Goal: Task Accomplishment & Management: Complete application form

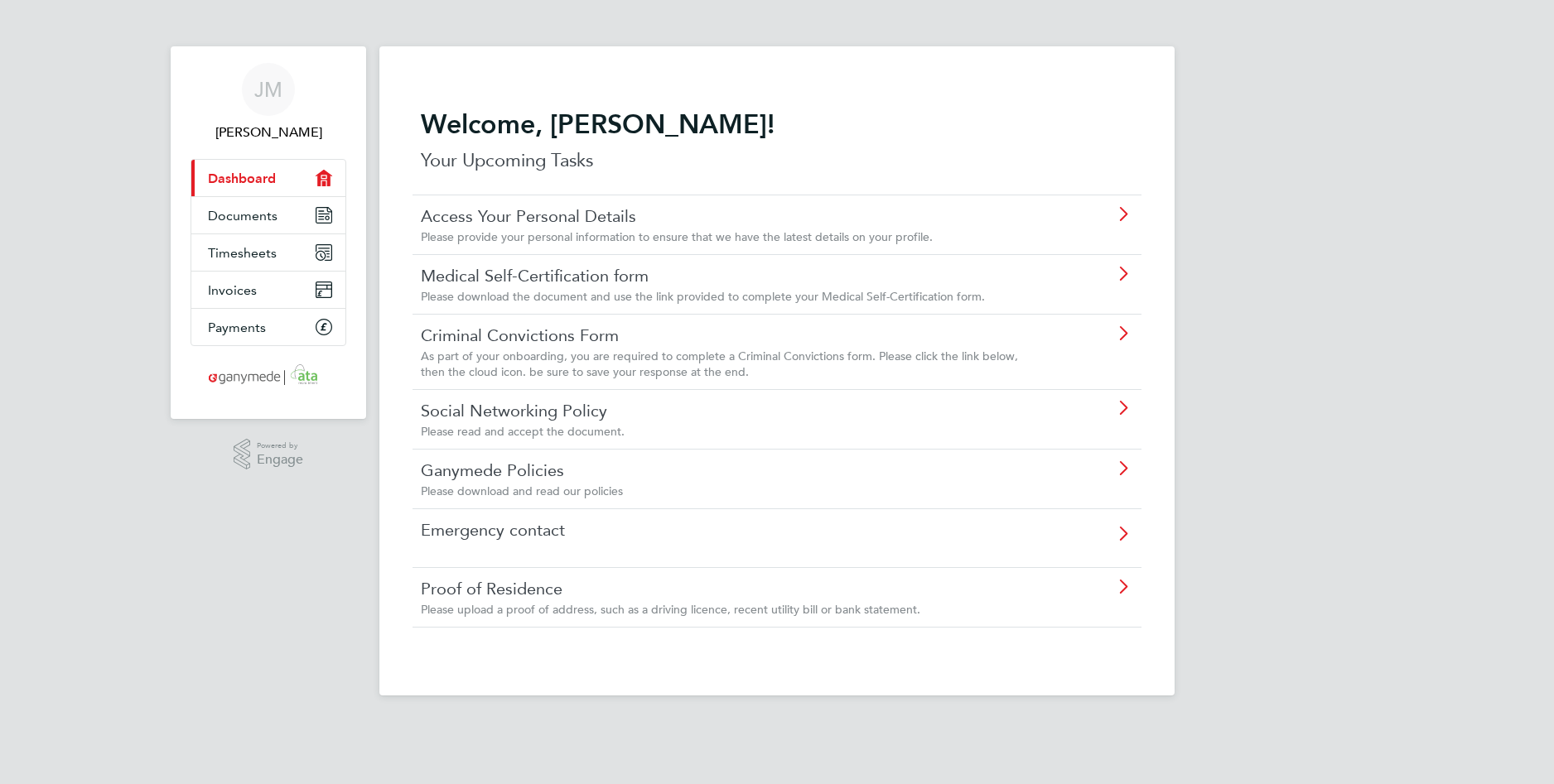
click at [1122, 273] on icon at bounding box center [1123, 275] width 21 height 14
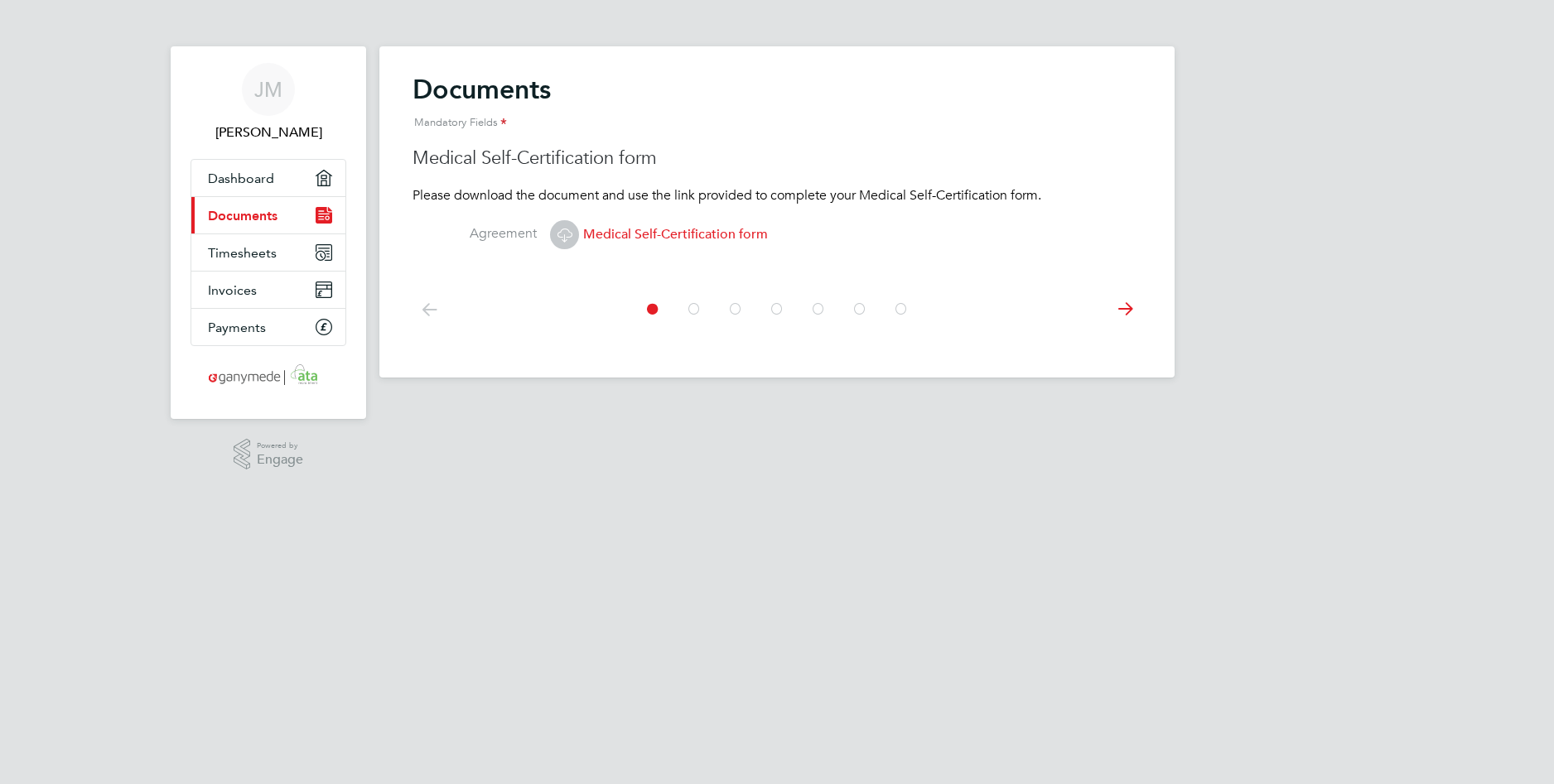
click at [570, 233] on icon at bounding box center [564, 235] width 21 height 21
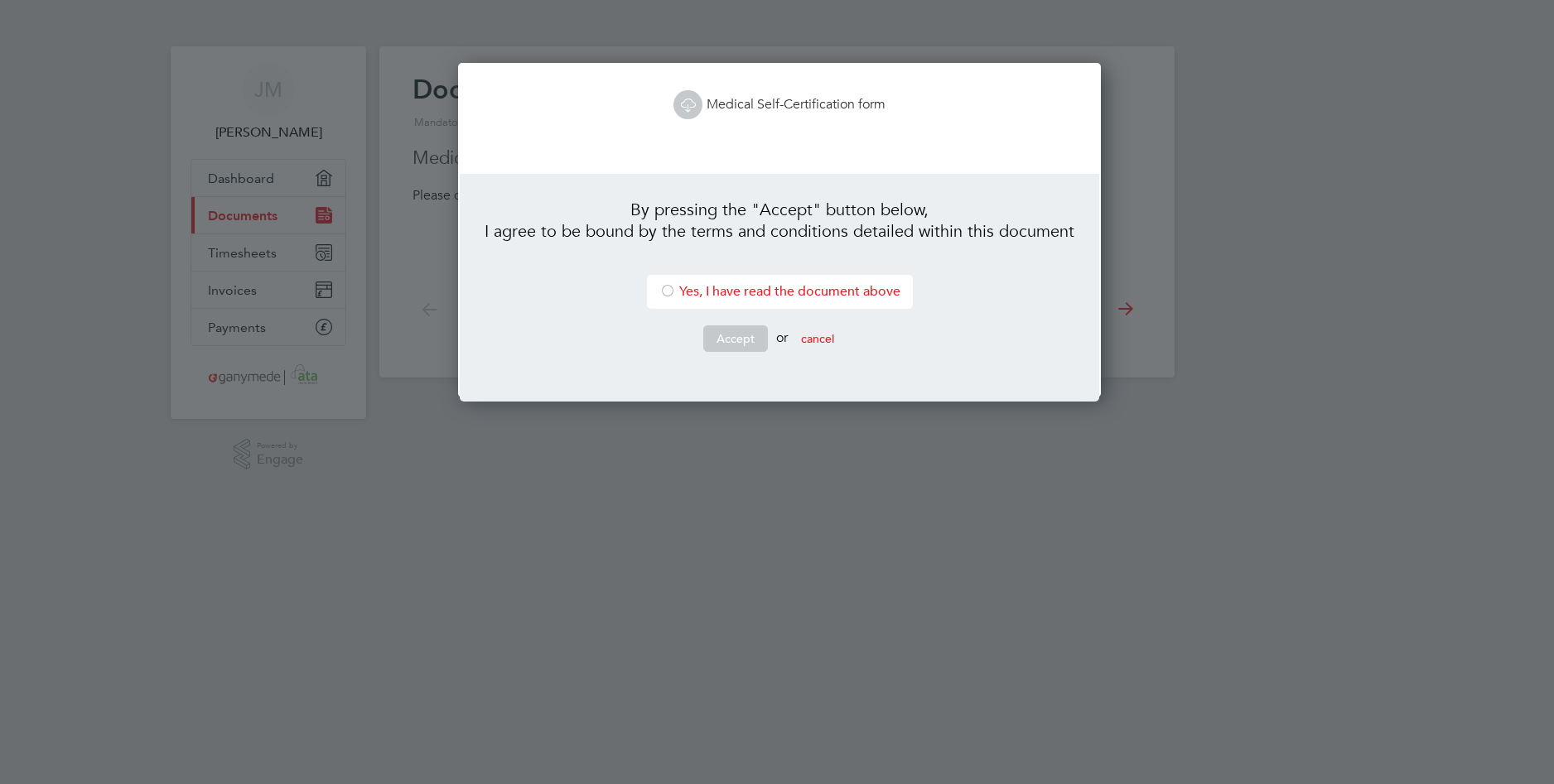
scroll to position [335, 637]
click at [733, 297] on li "Yes, I have read the document above" at bounding box center [780, 292] width 266 height 34
click at [736, 340] on button "Accept" at bounding box center [735, 338] width 64 height 26
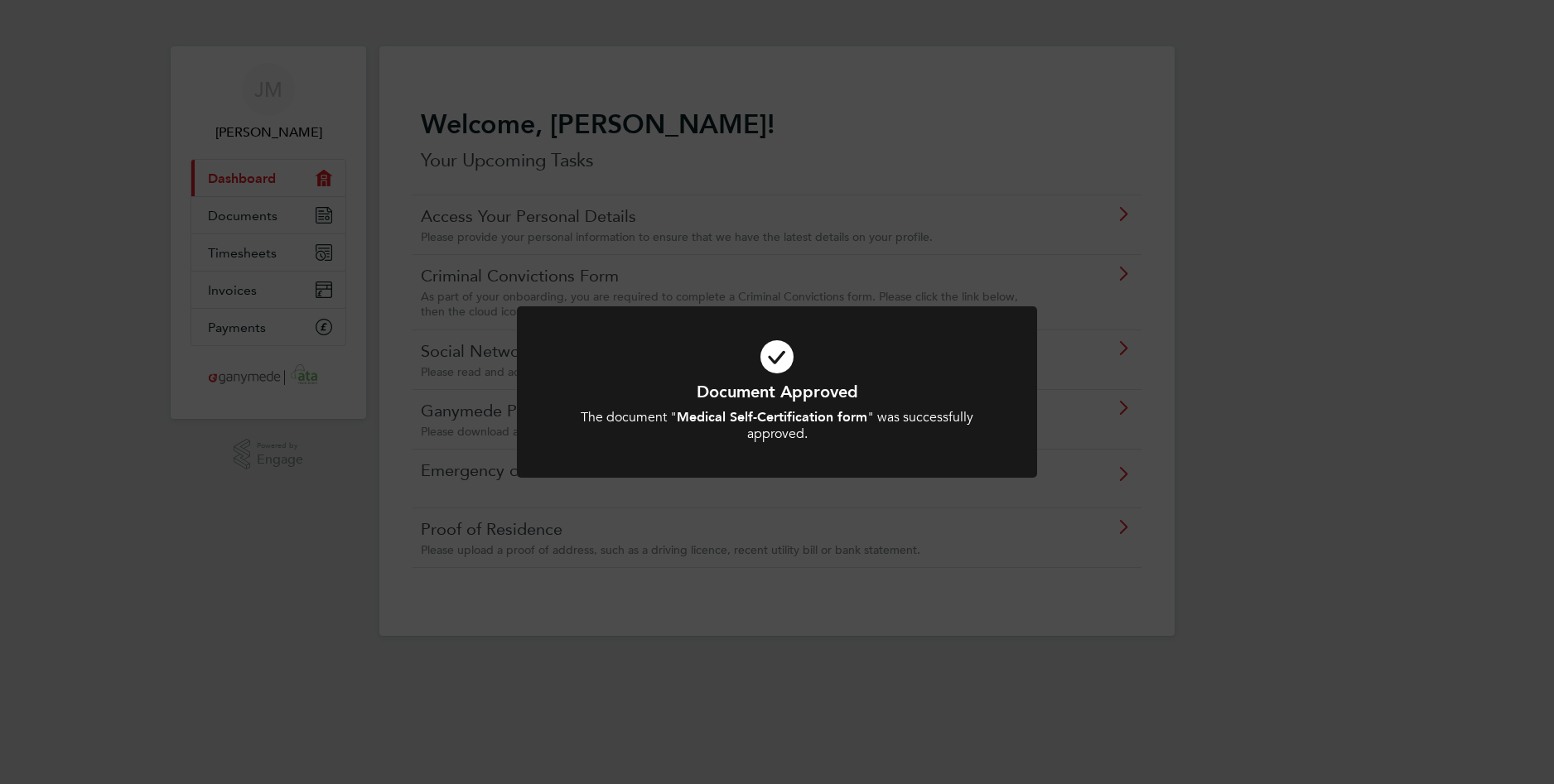
click at [1328, 569] on div "Document Approved The document " Medical Self-Certification form " was successf…" at bounding box center [777, 392] width 1554 height 784
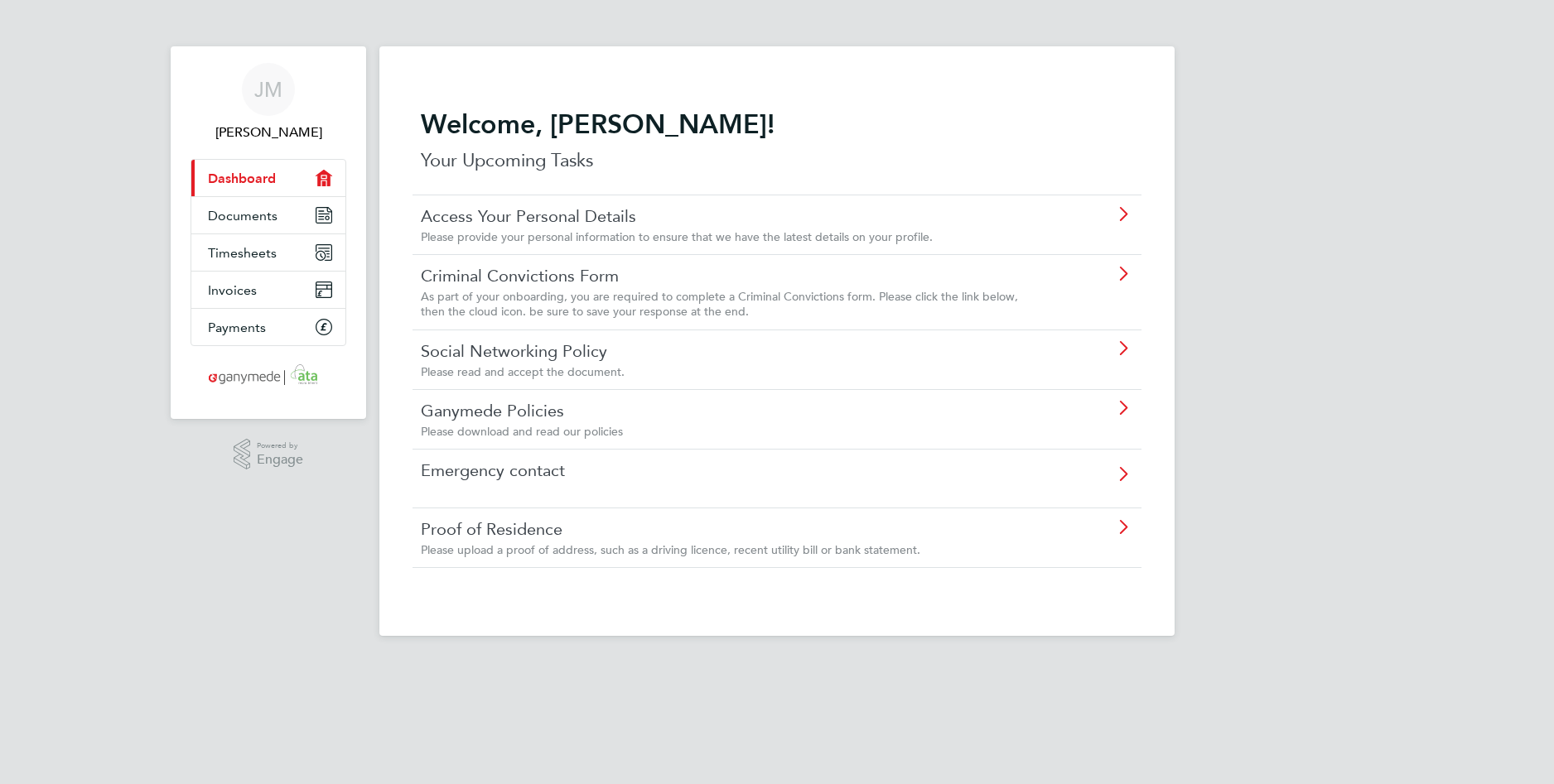
click at [1119, 270] on icon at bounding box center [1123, 275] width 21 height 14
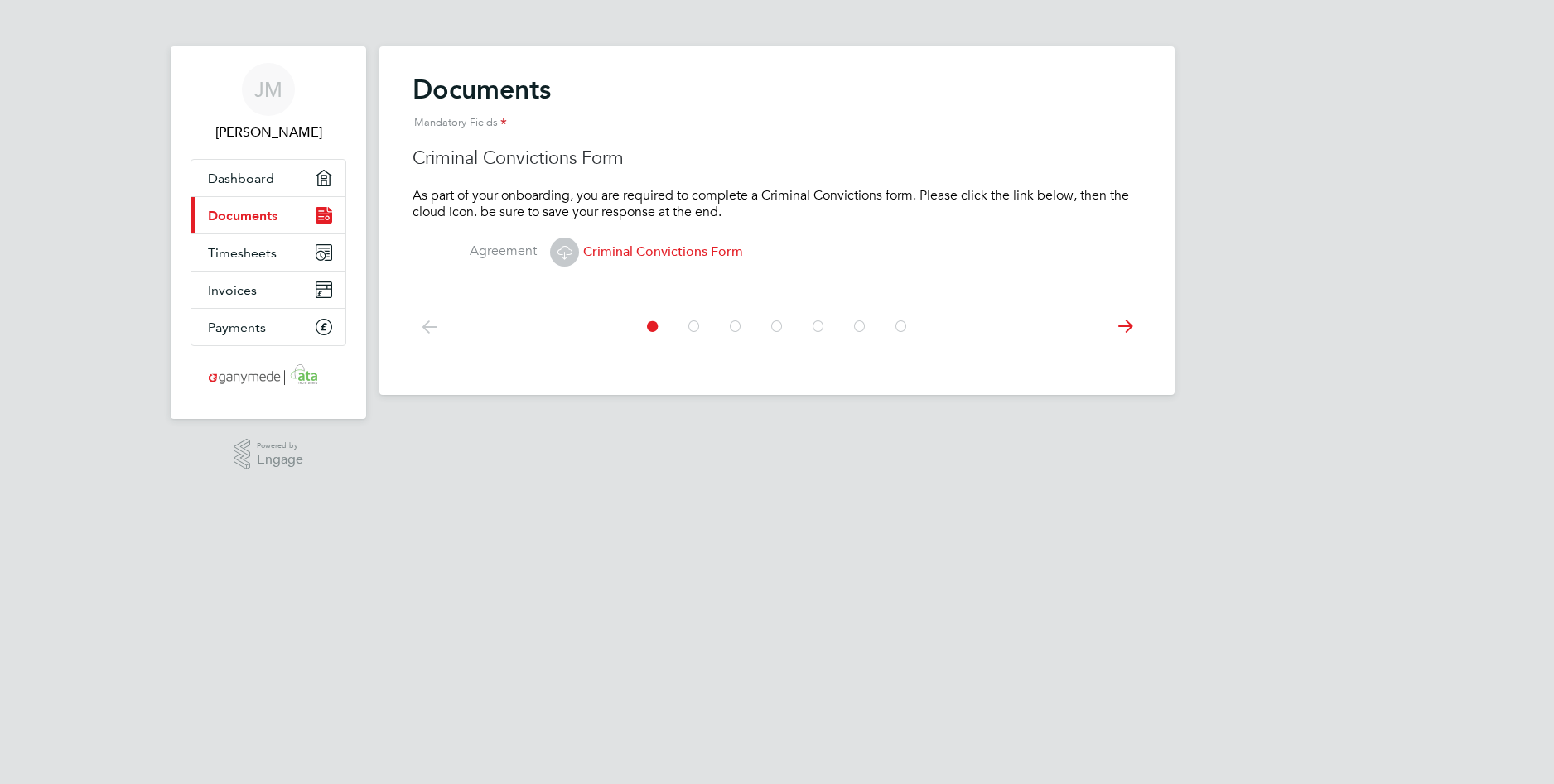
click at [565, 249] on icon at bounding box center [564, 252] width 21 height 21
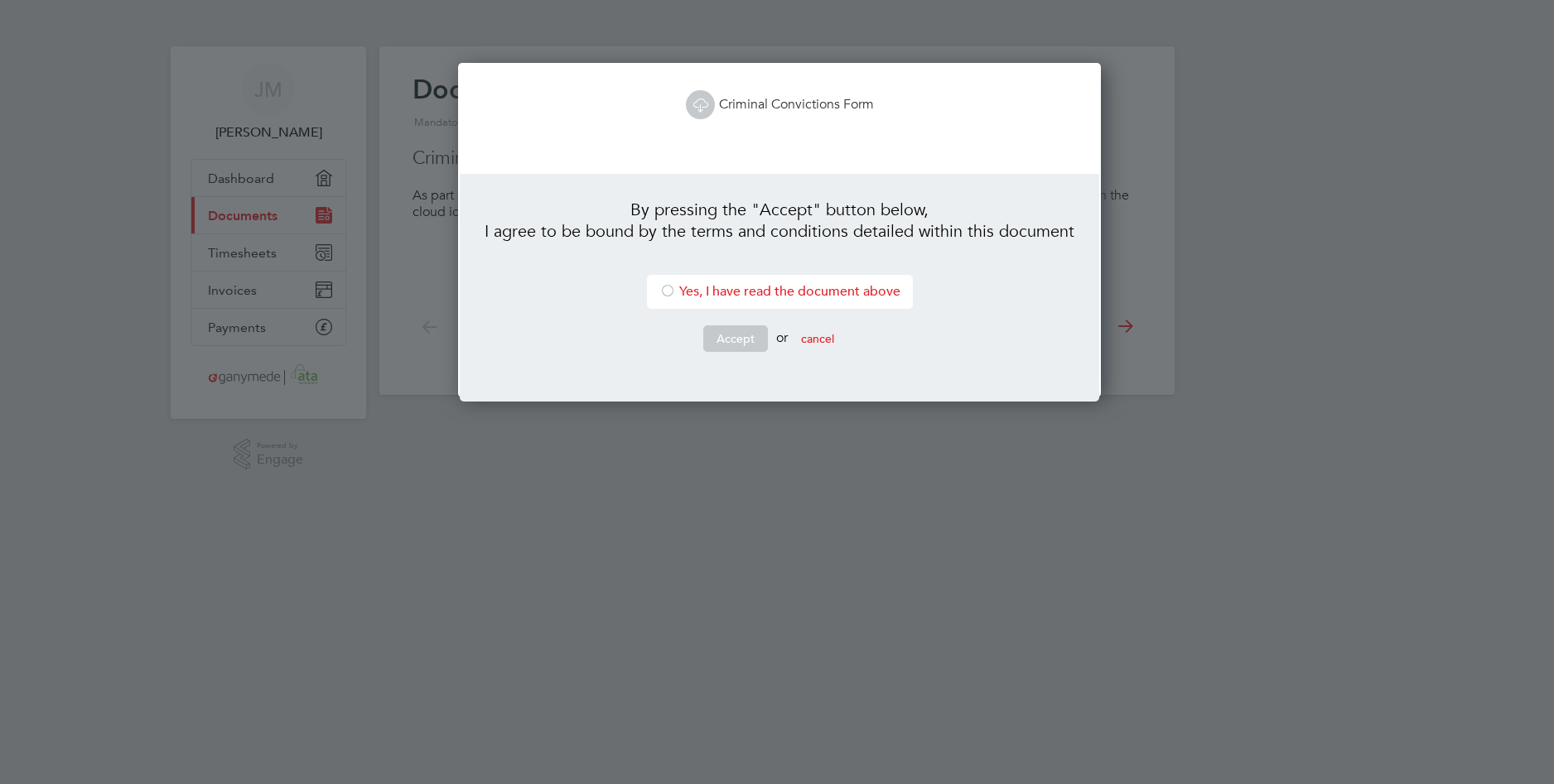
scroll to position [335, 637]
click at [684, 289] on li "Yes, I have read the document above" at bounding box center [780, 292] width 266 height 34
click at [736, 334] on button "Accept" at bounding box center [735, 338] width 64 height 26
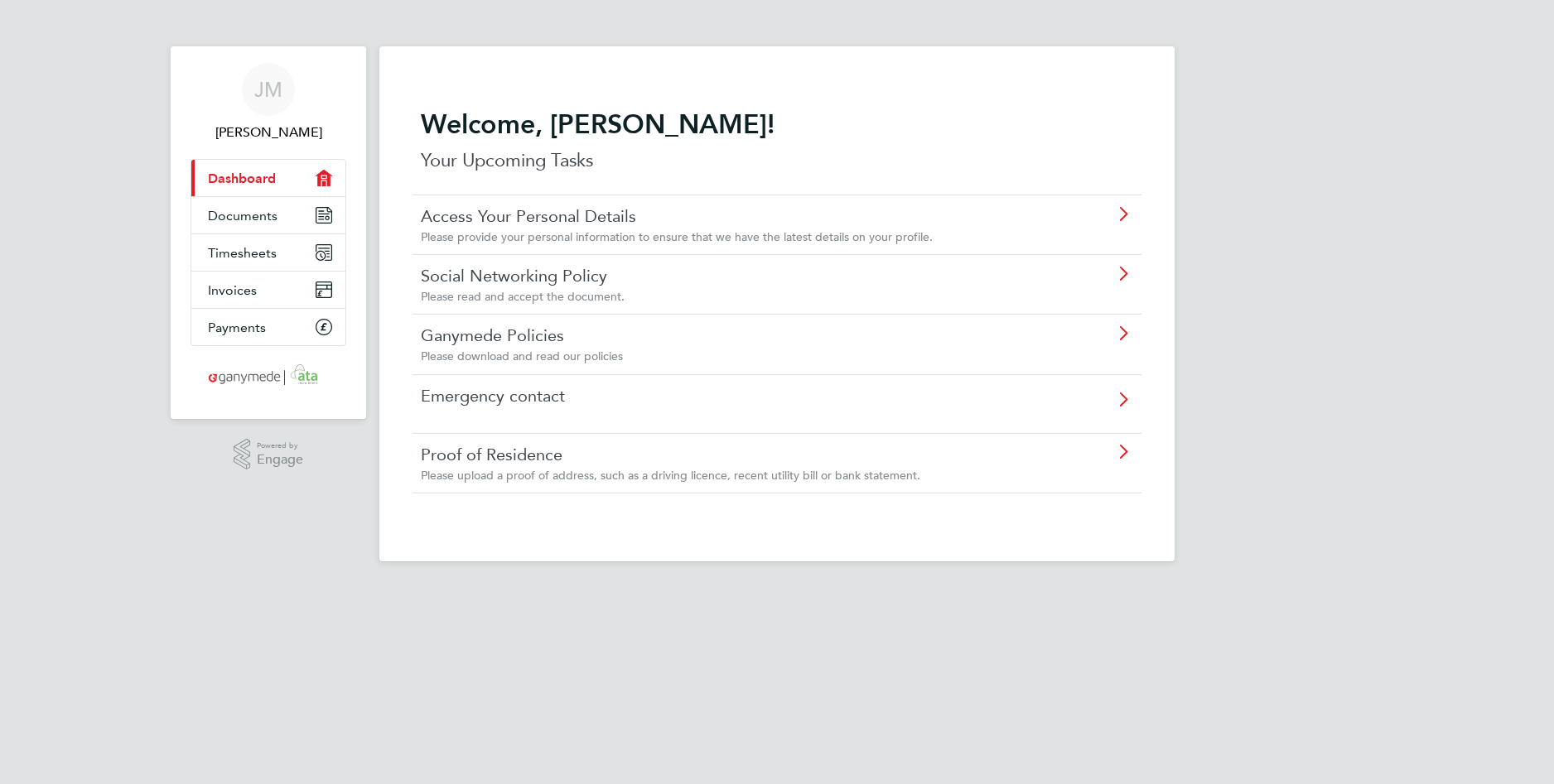
click at [1122, 275] on icon at bounding box center [1123, 275] width 21 height 14
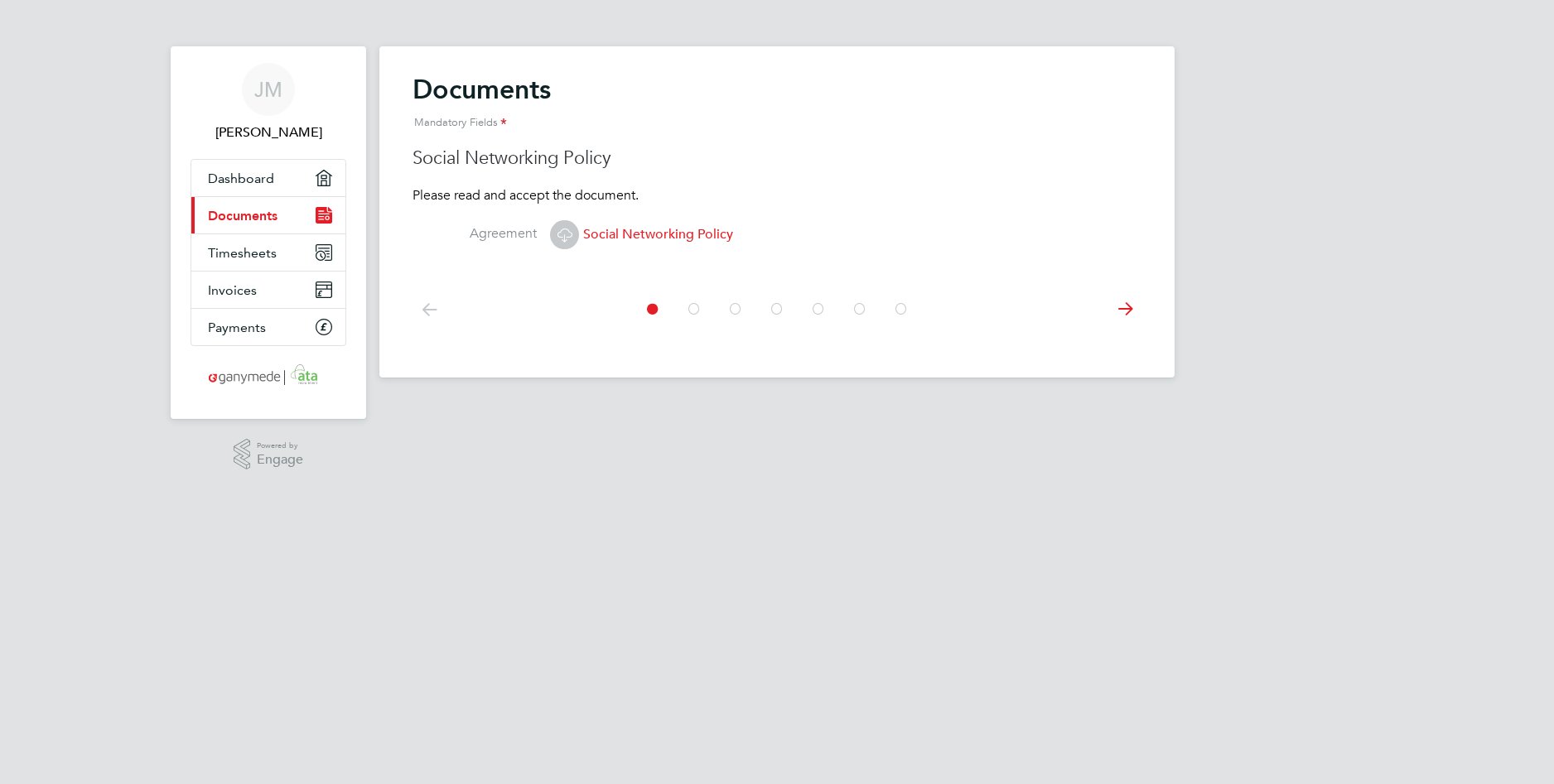
click at [564, 233] on icon at bounding box center [564, 235] width 21 height 21
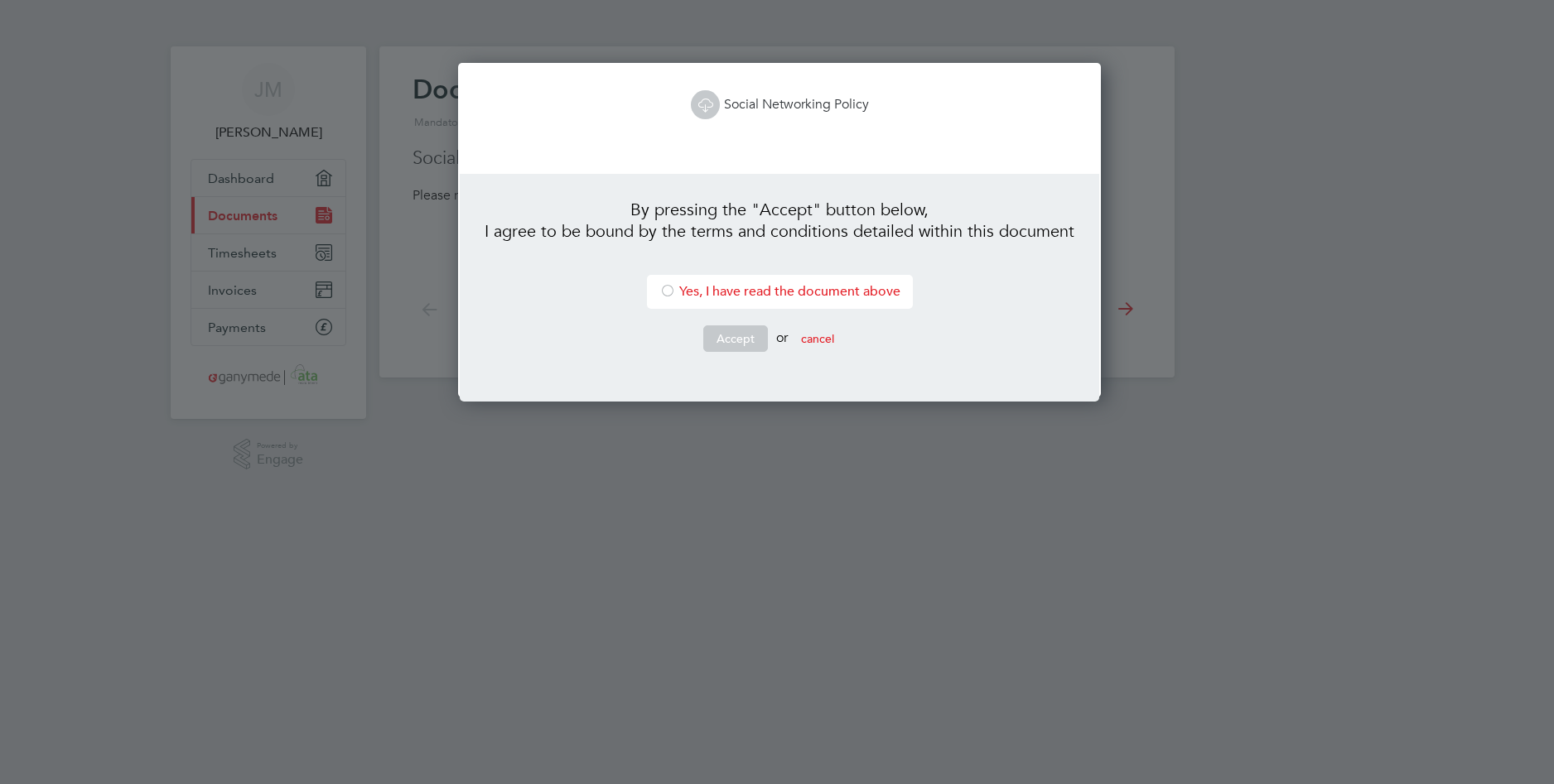
scroll to position [335, 637]
click at [668, 291] on div at bounding box center [668, 292] width 17 height 17
click at [740, 336] on button "Accept" at bounding box center [735, 338] width 64 height 26
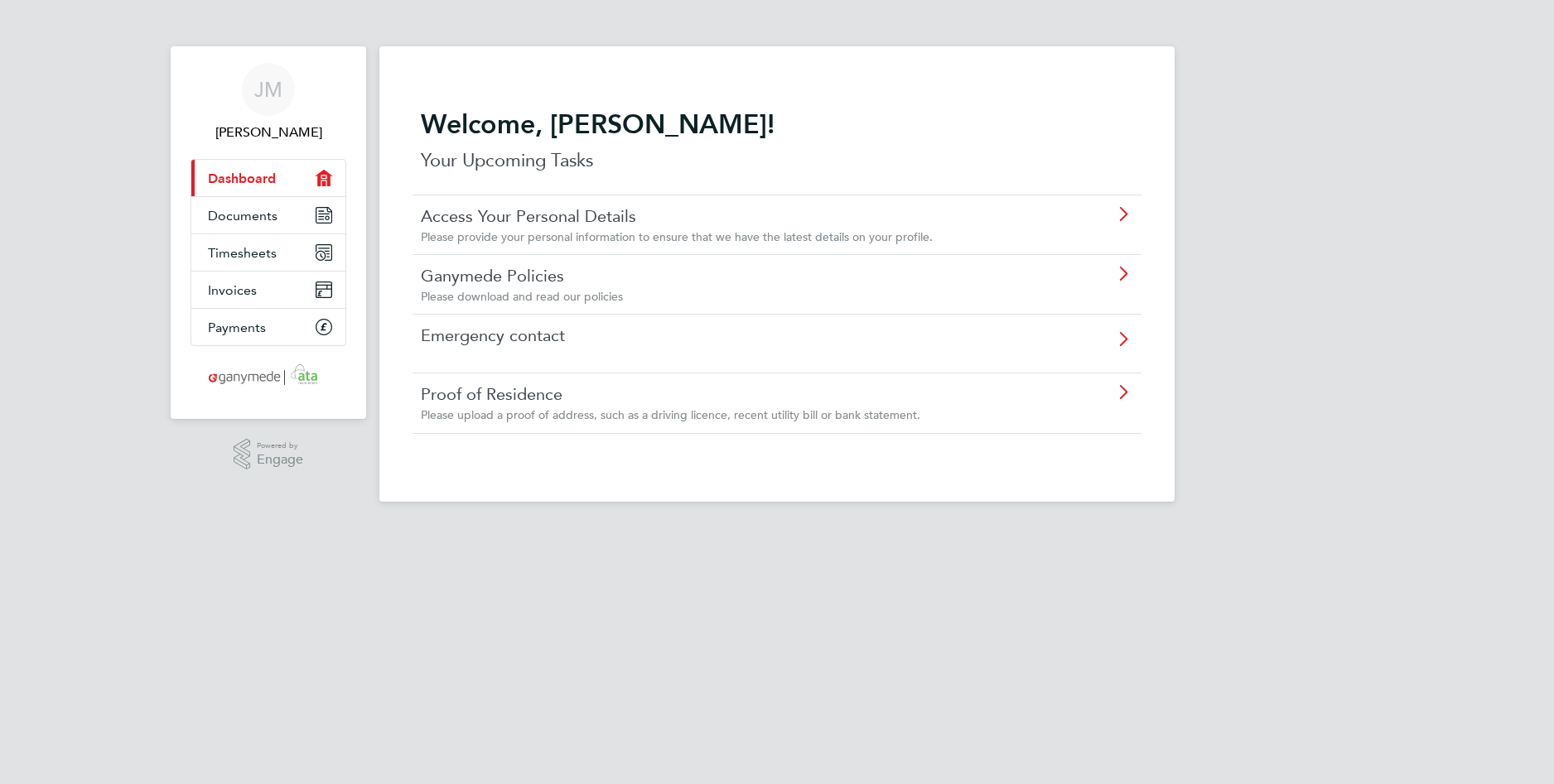
click at [1123, 275] on icon at bounding box center [1123, 275] width 21 height 14
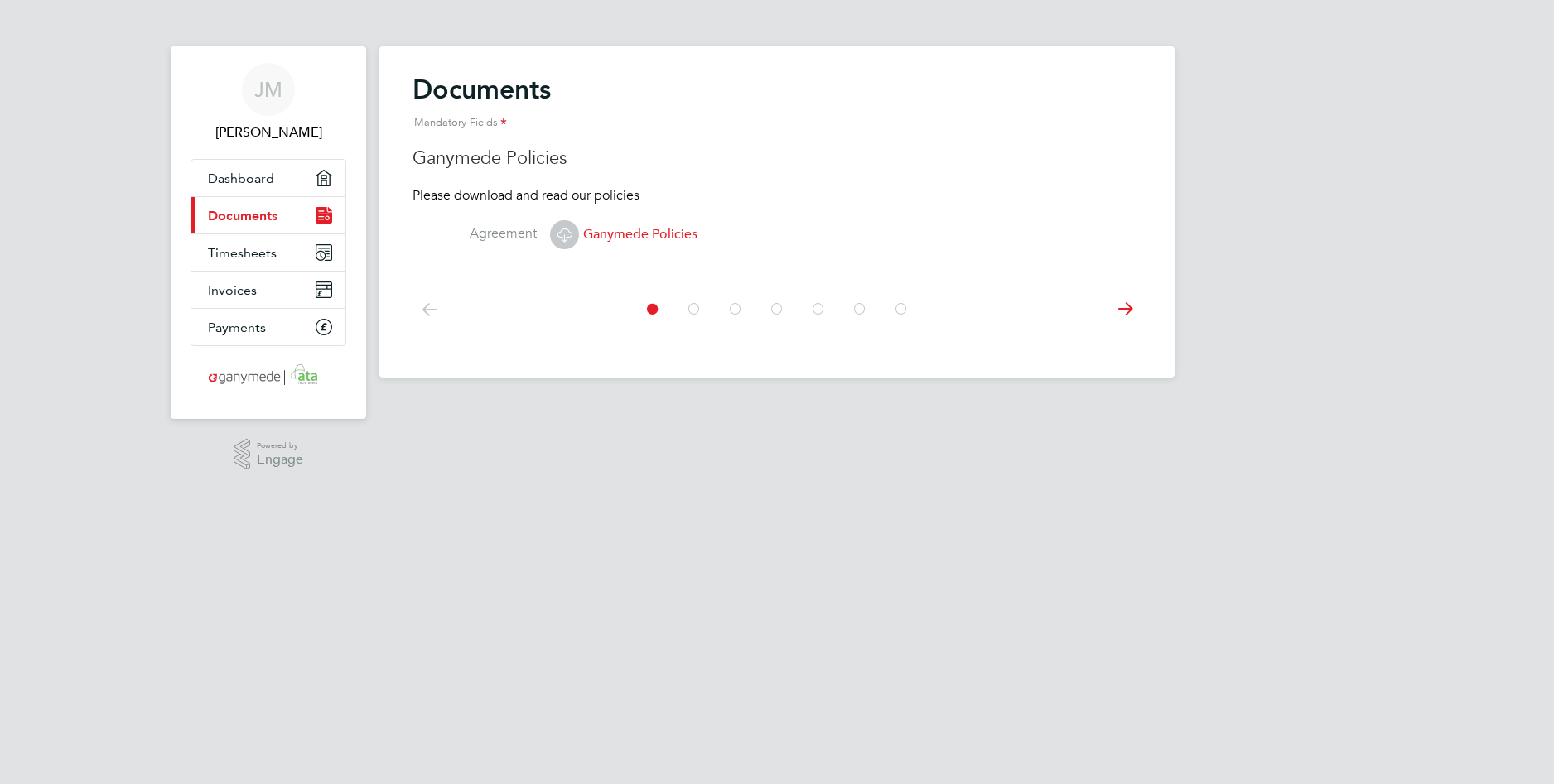
click at [570, 233] on icon at bounding box center [564, 235] width 21 height 21
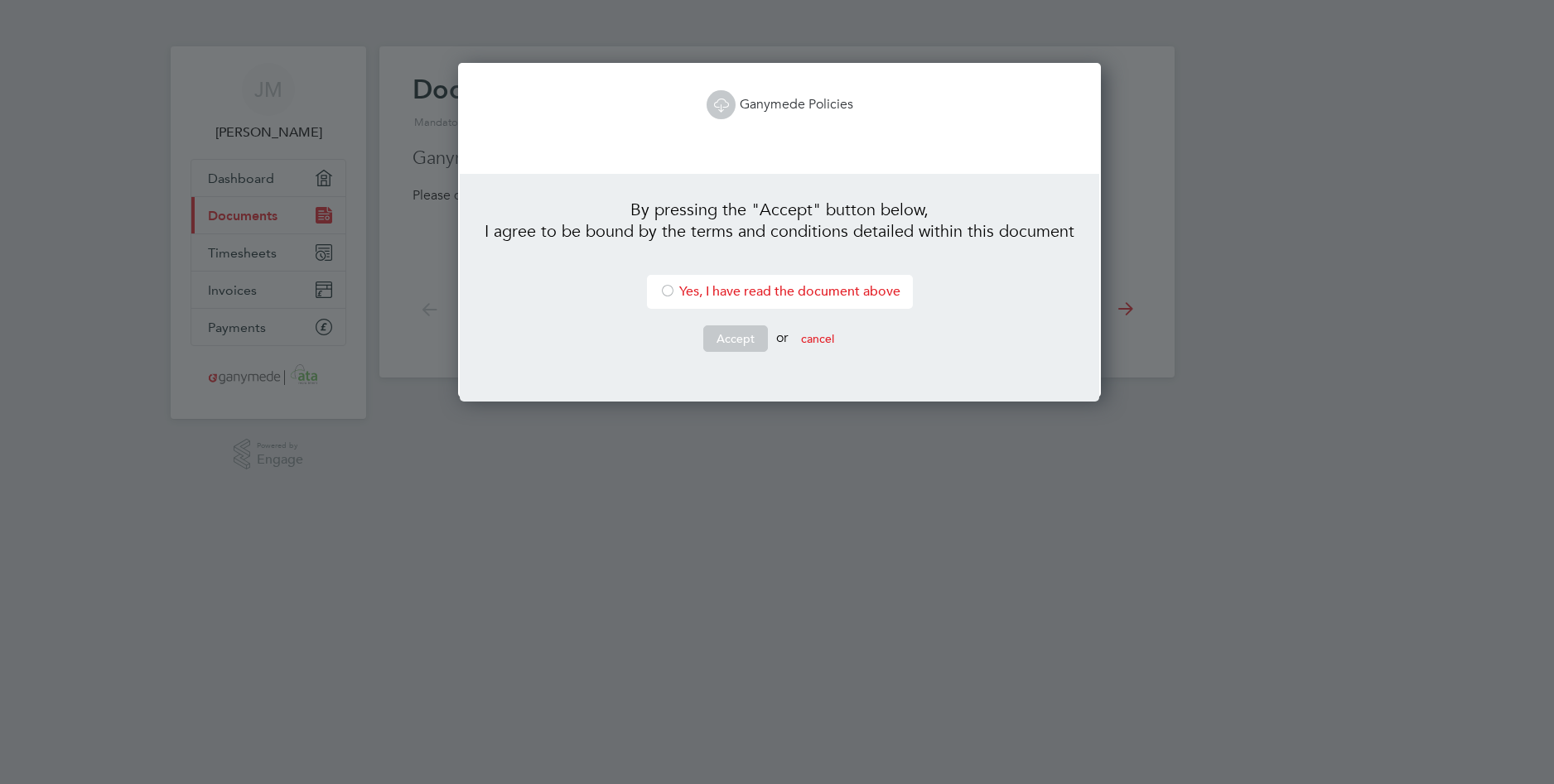
scroll to position [335, 637]
click at [713, 288] on li "Yes, I have read the document above" at bounding box center [780, 292] width 266 height 34
click at [749, 345] on button "Accept" at bounding box center [735, 338] width 64 height 26
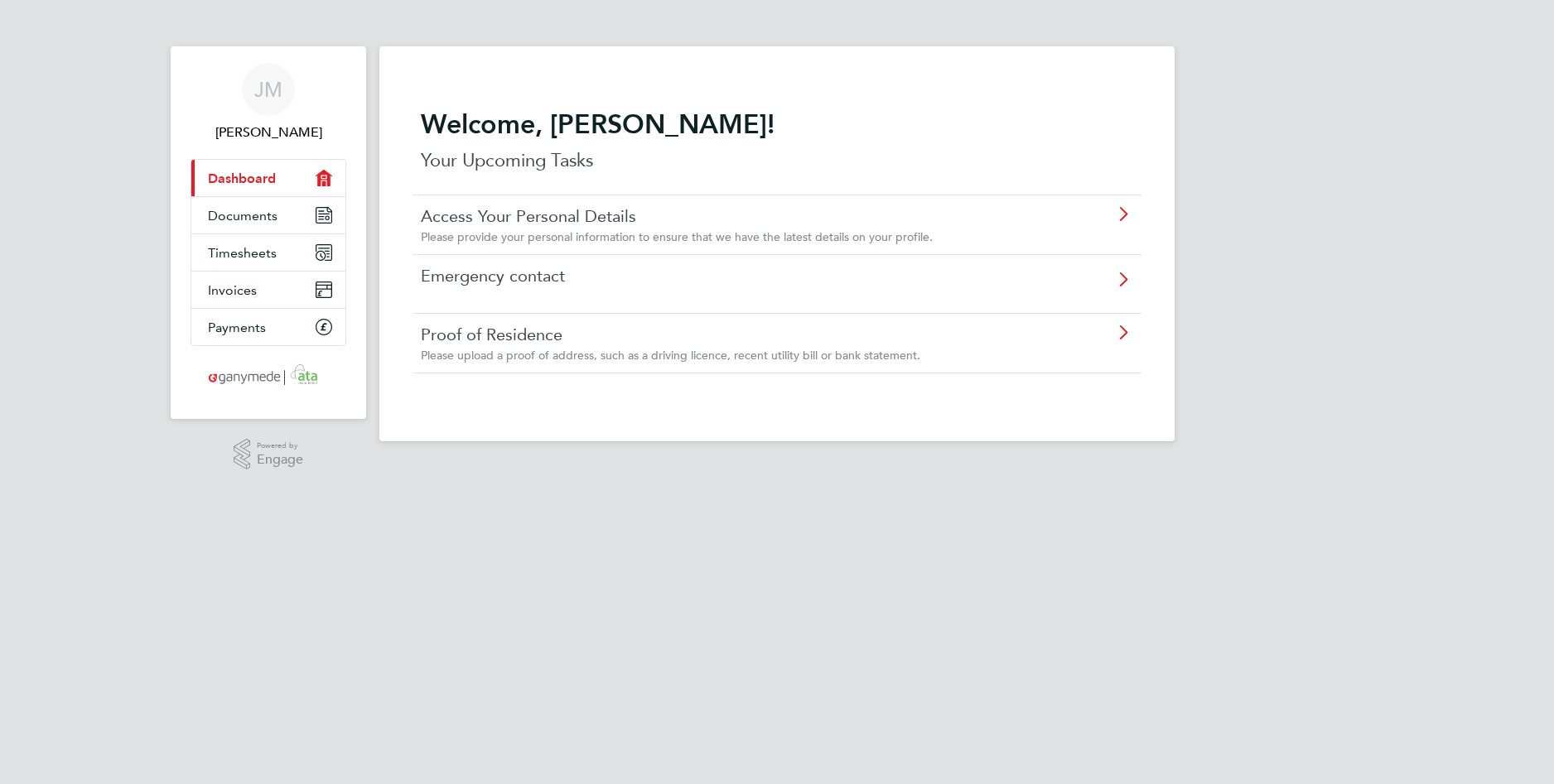
click at [578, 282] on link "Emergency contact" at bounding box center [730, 275] width 619 height 21
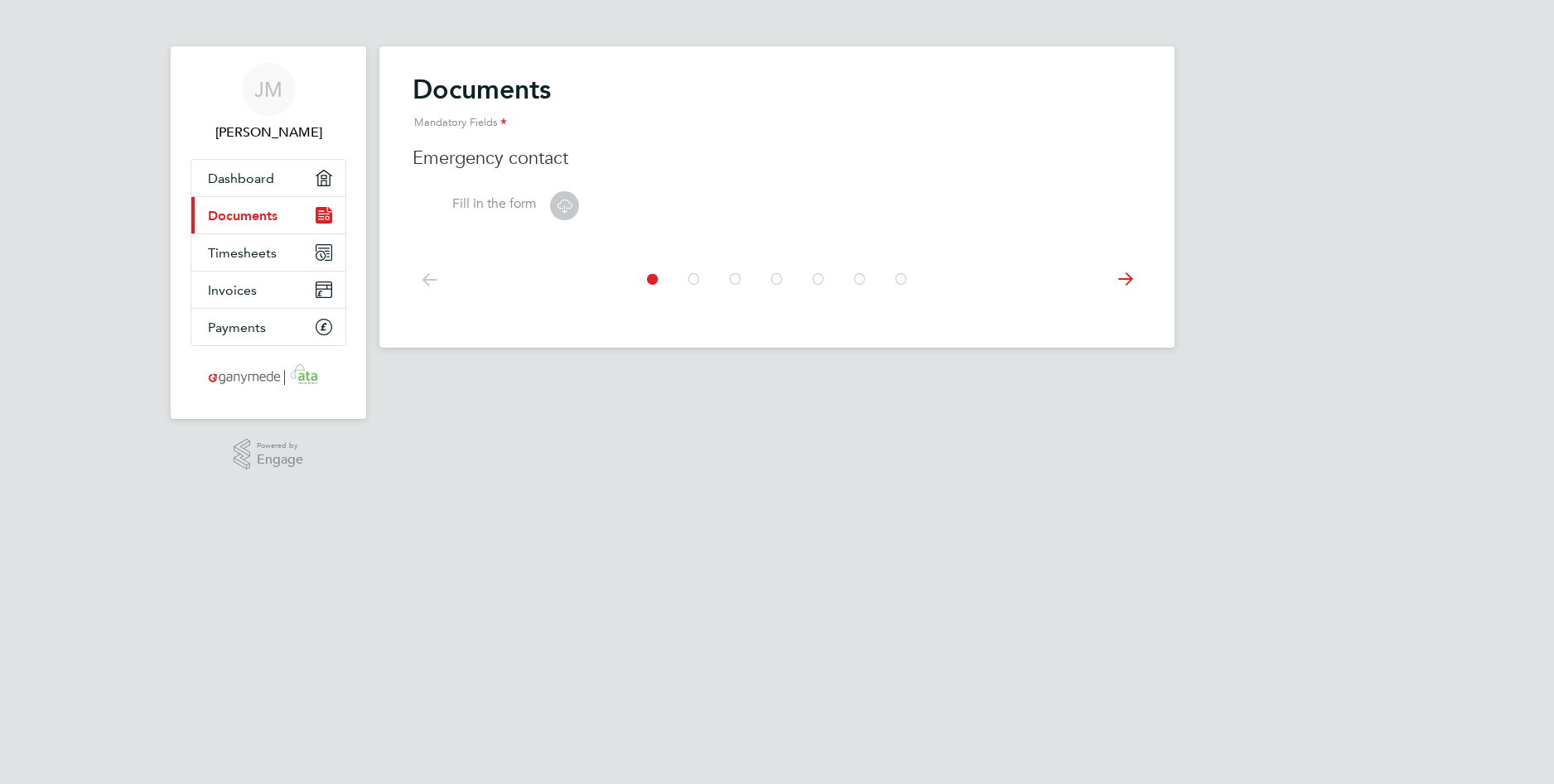
click at [559, 204] on icon at bounding box center [564, 205] width 21 height 21
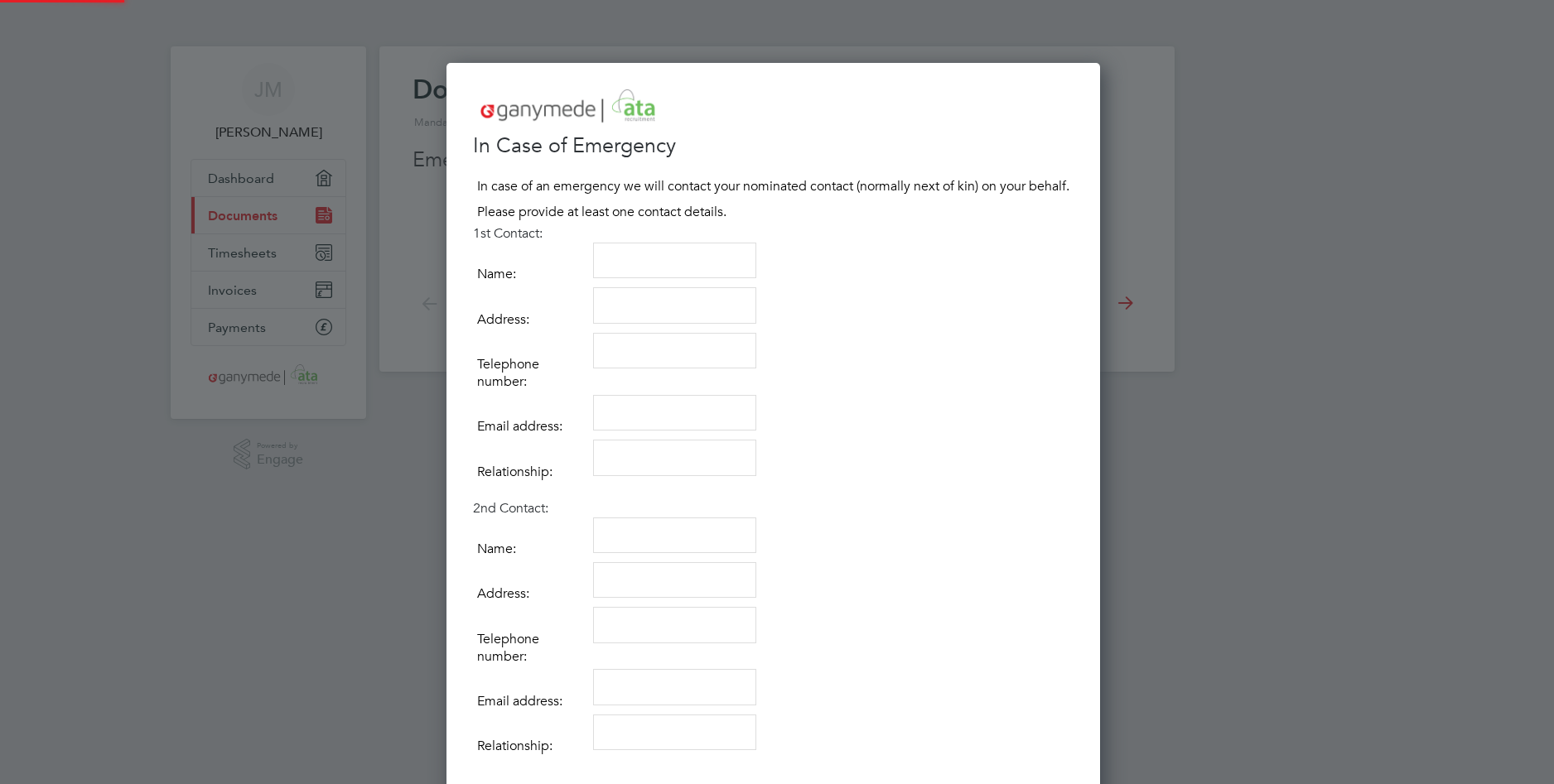
scroll to position [929, 660]
click at [637, 262] on textarea at bounding box center [674, 260] width 163 height 36
type textarea "[PERSON_NAME]"
click at [652, 298] on textarea at bounding box center [674, 305] width 163 height 36
type textarea "[STREET_ADDRESS][PERSON_NAME]"
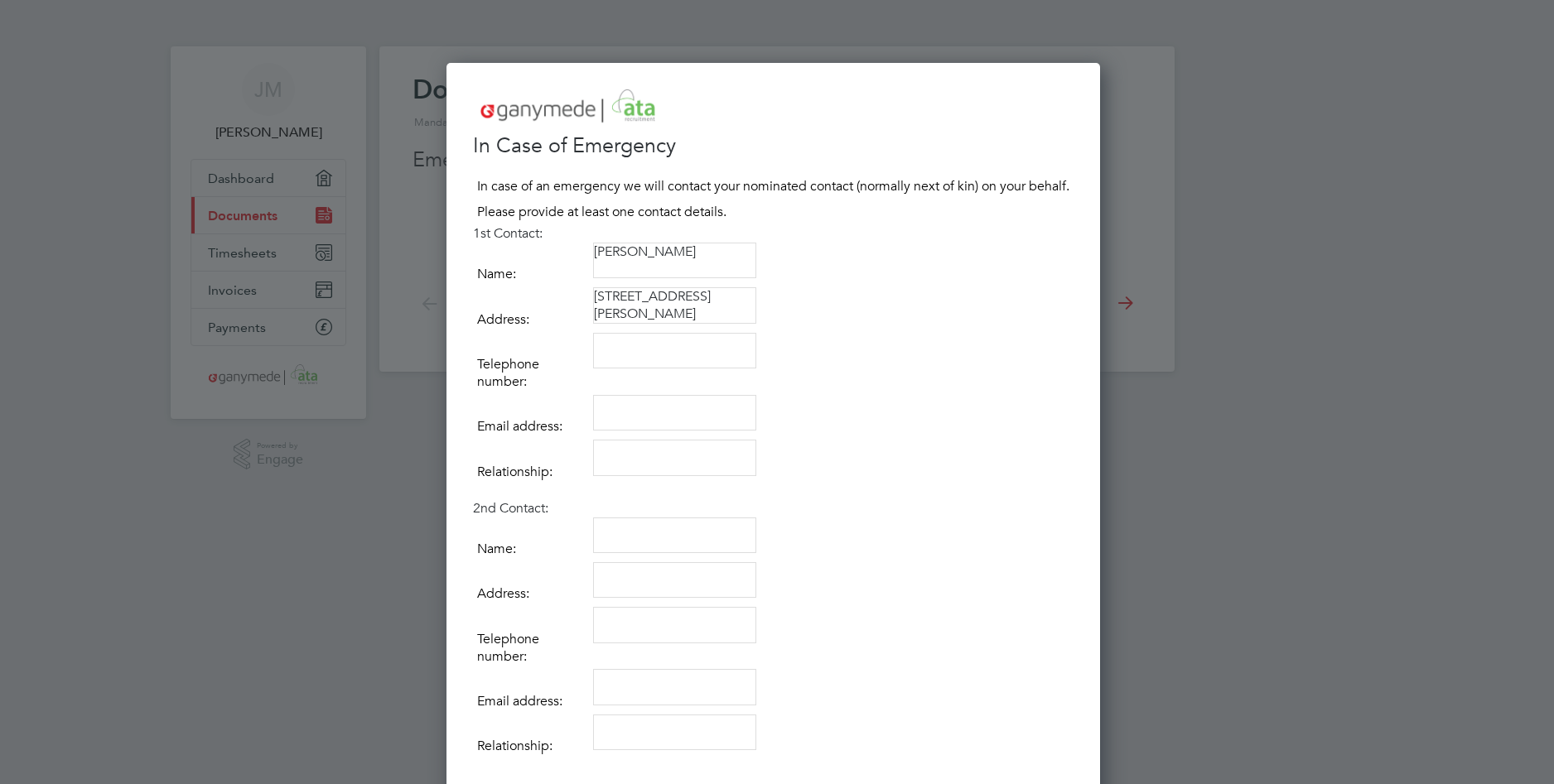
click at [630, 345] on textarea at bounding box center [674, 351] width 163 height 36
type textarea "07792 321626"
click at [632, 406] on textarea at bounding box center [674, 413] width 163 height 36
type textarea "lorraineand cake'[DOMAIN_NAME]"
click at [633, 462] on textarea at bounding box center [674, 458] width 163 height 36
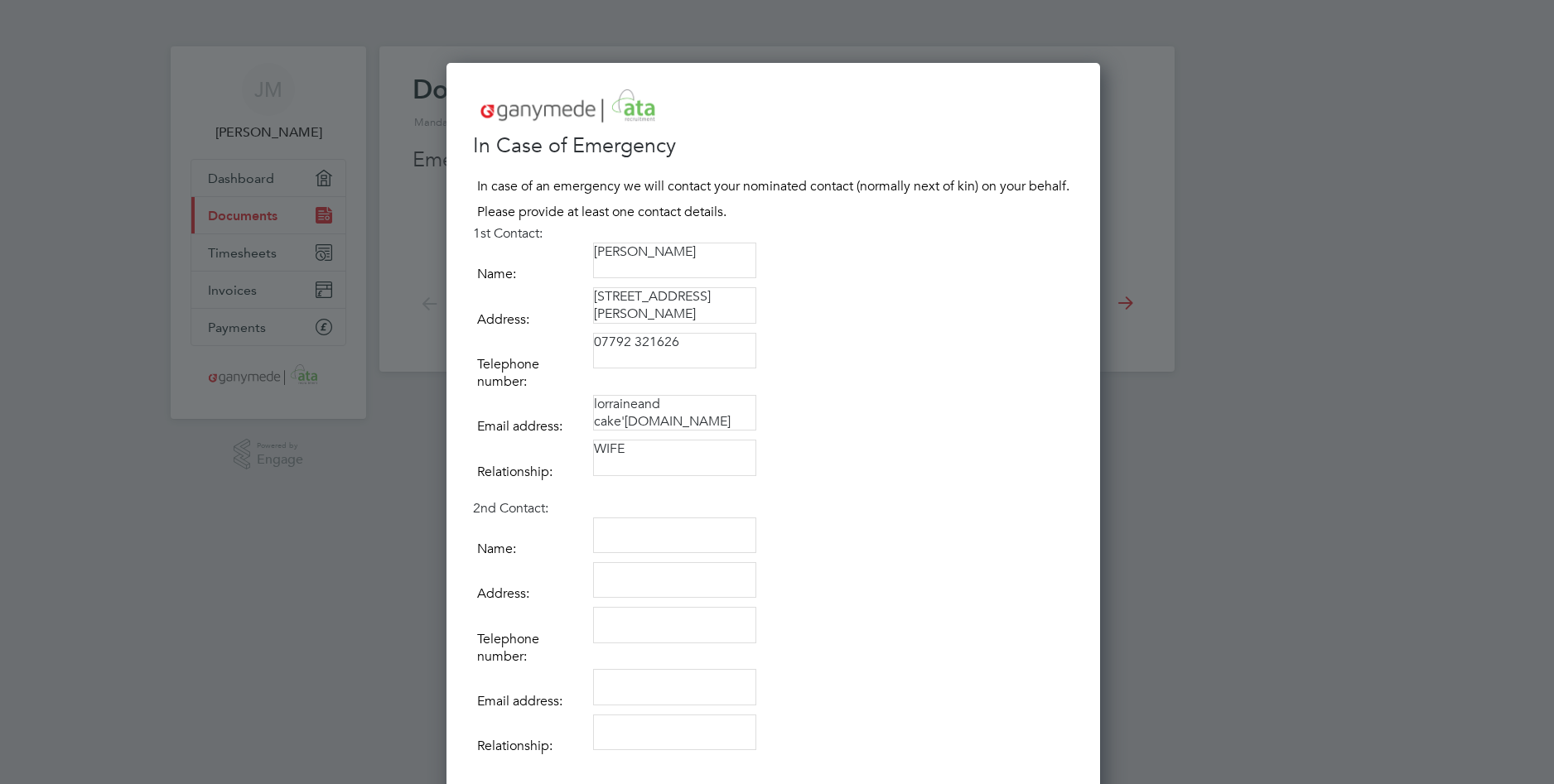
type textarea "WIFE"
drag, startPoint x: 848, startPoint y: 506, endPoint x: 858, endPoint y: 501, distance: 11.2
click at [851, 504] on h2 "2nd Contact:" at bounding box center [773, 509] width 601 height 18
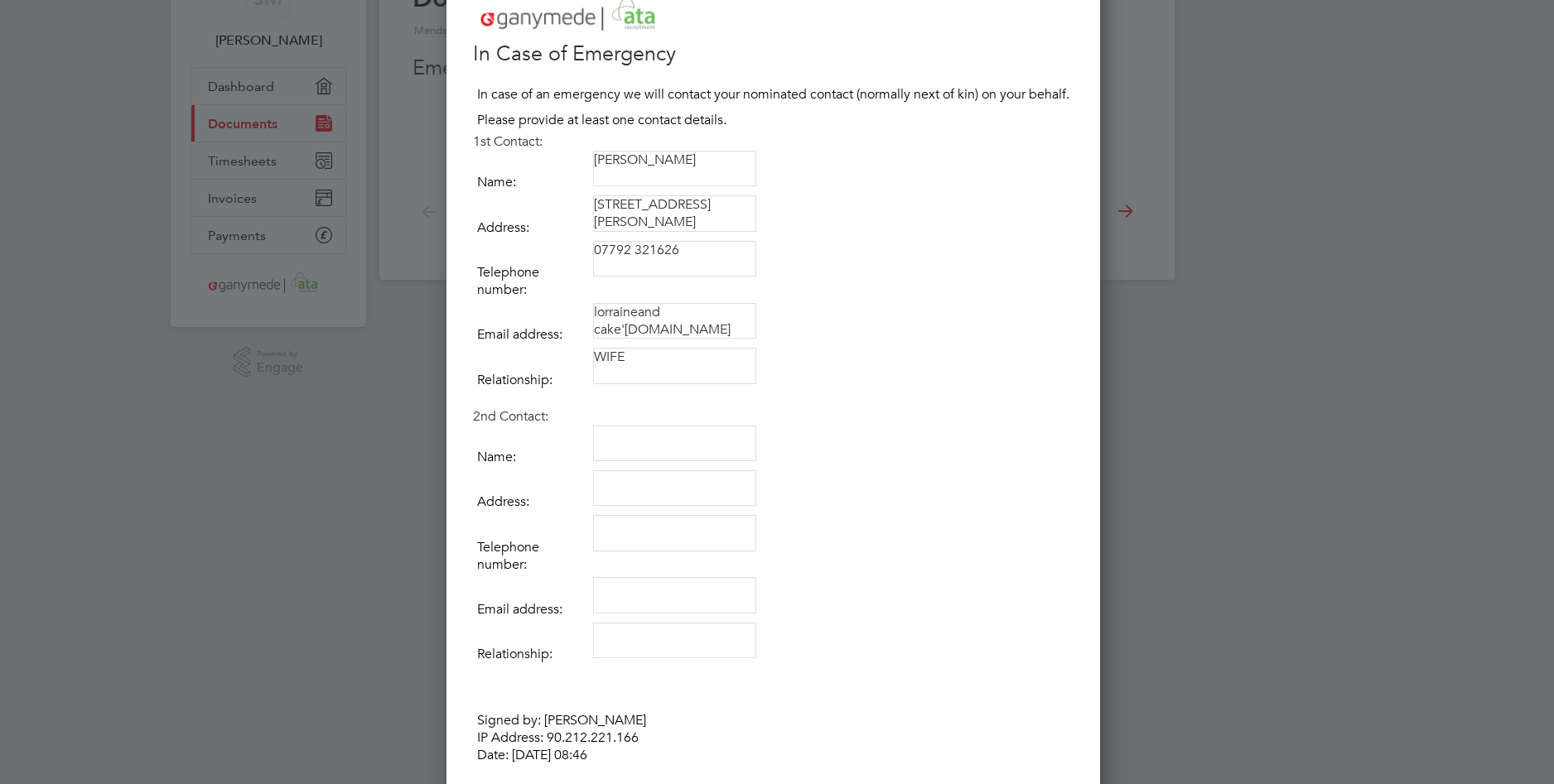
scroll to position [211, 0]
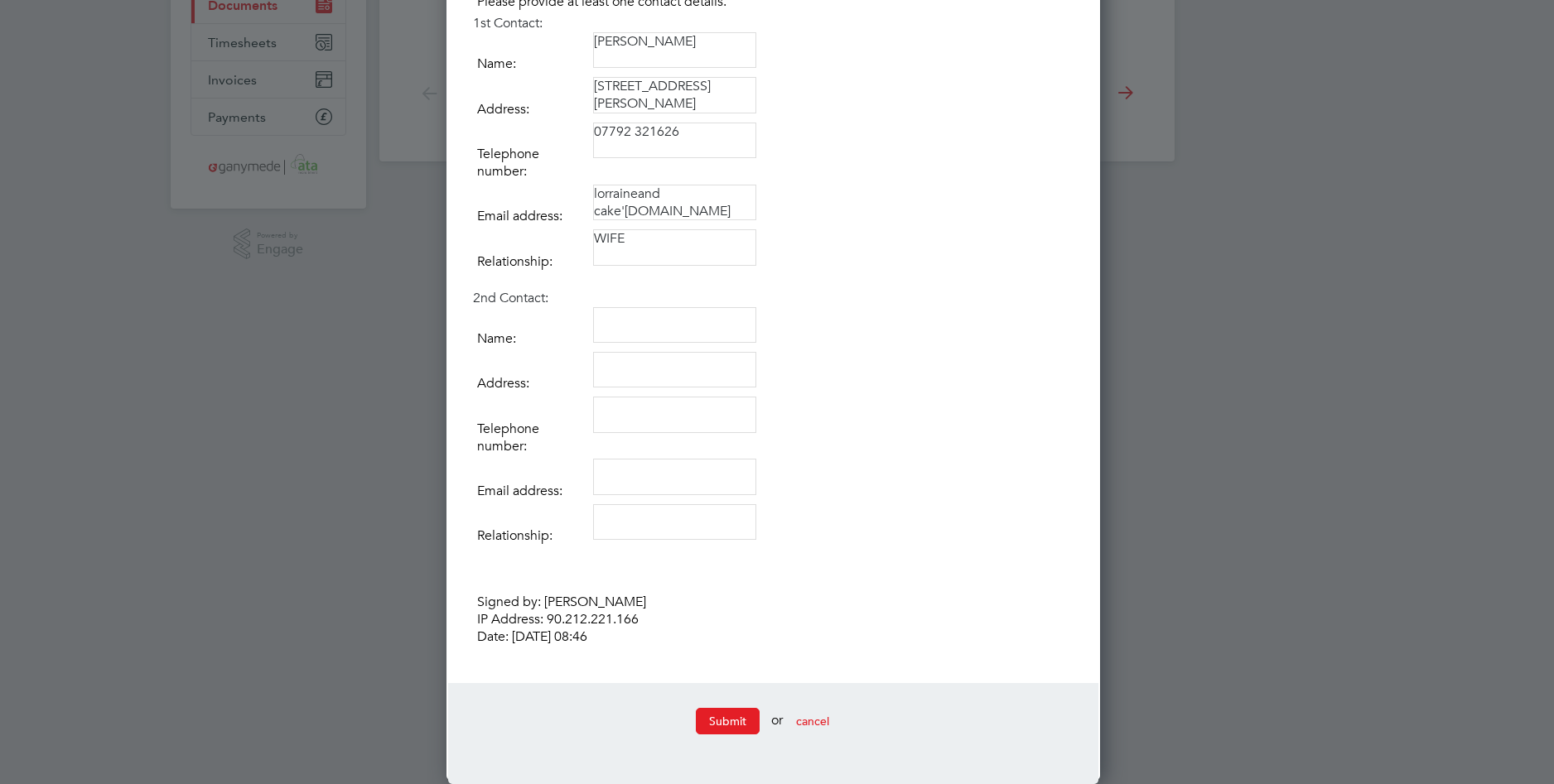
click at [661, 192] on textarea "lorraineand cake'[DOMAIN_NAME]" at bounding box center [674, 203] width 163 height 36
drag, startPoint x: 620, startPoint y: 213, endPoint x: 635, endPoint y: 233, distance: 25.0
click at [620, 215] on textarea "lorraineand cake'[DOMAIN_NAME]" at bounding box center [674, 203] width 163 height 36
type textarea "lorraineand [EMAIL_ADDRESS][DOMAIN_NAME]"
click at [860, 341] on td at bounding box center [833, 329] width 481 height 45
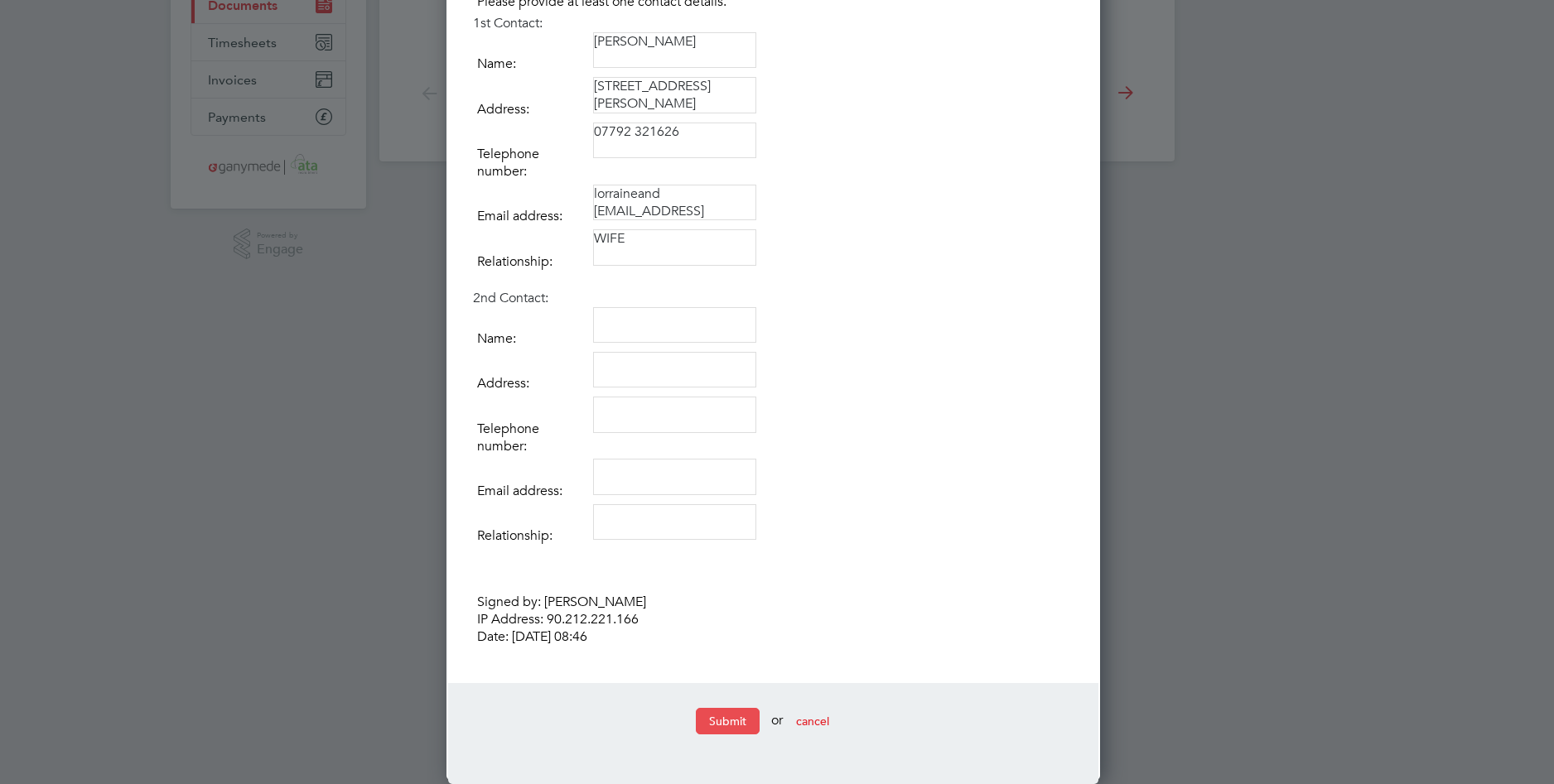
click at [733, 720] on button "Submit" at bounding box center [728, 721] width 63 height 26
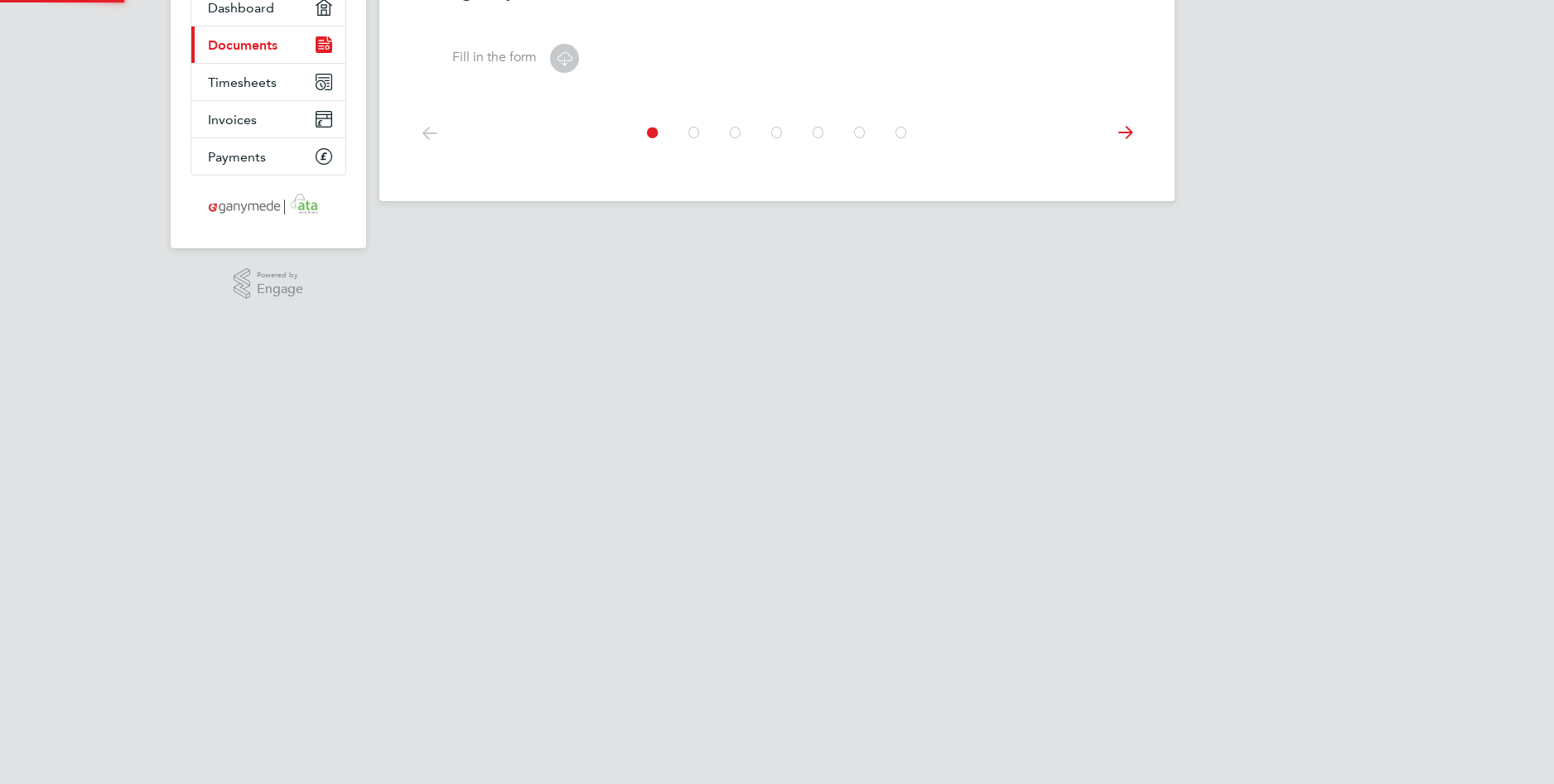
scroll to position [0, 0]
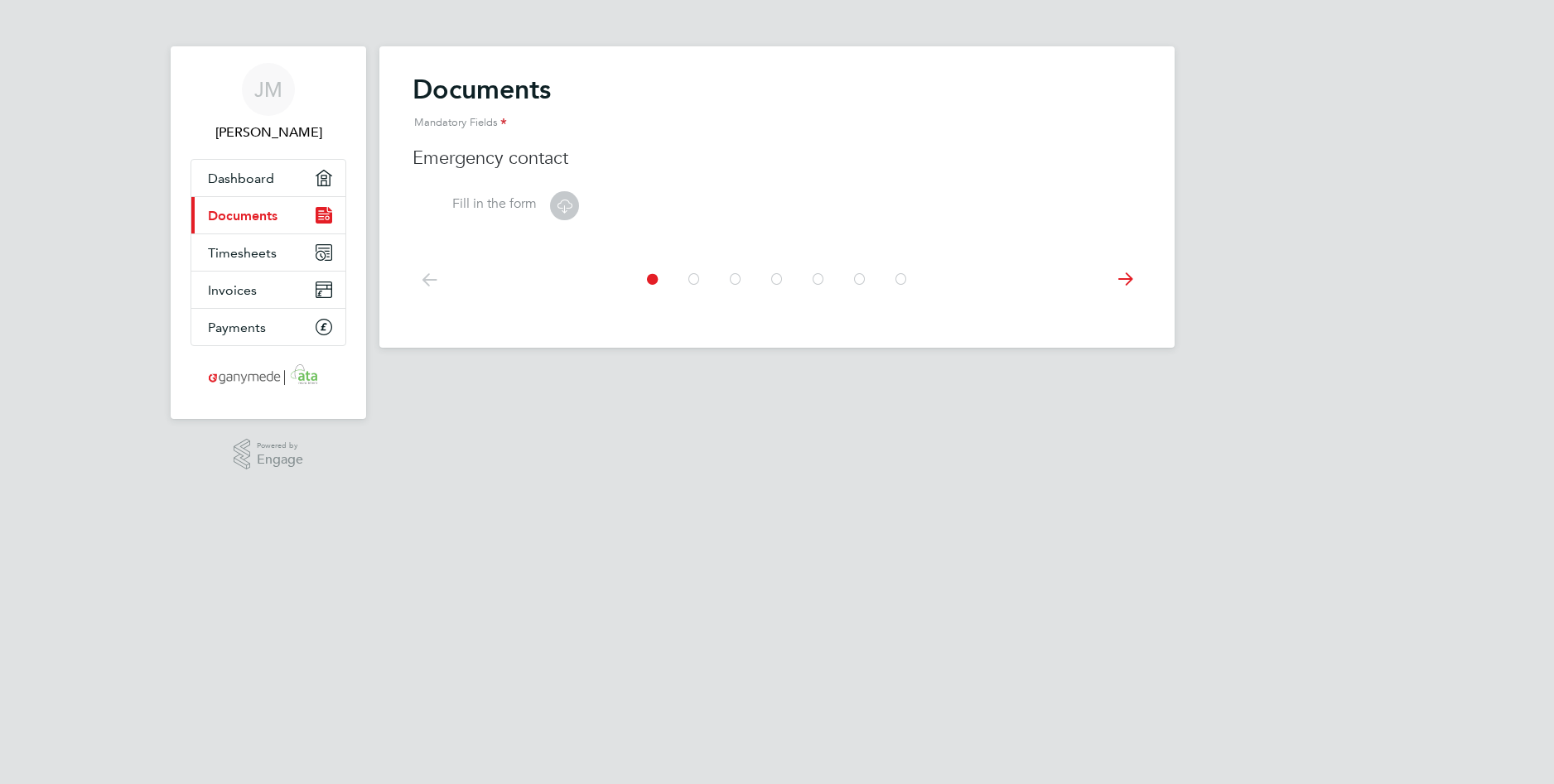
click at [1123, 277] on icon at bounding box center [1125, 280] width 33 height 37
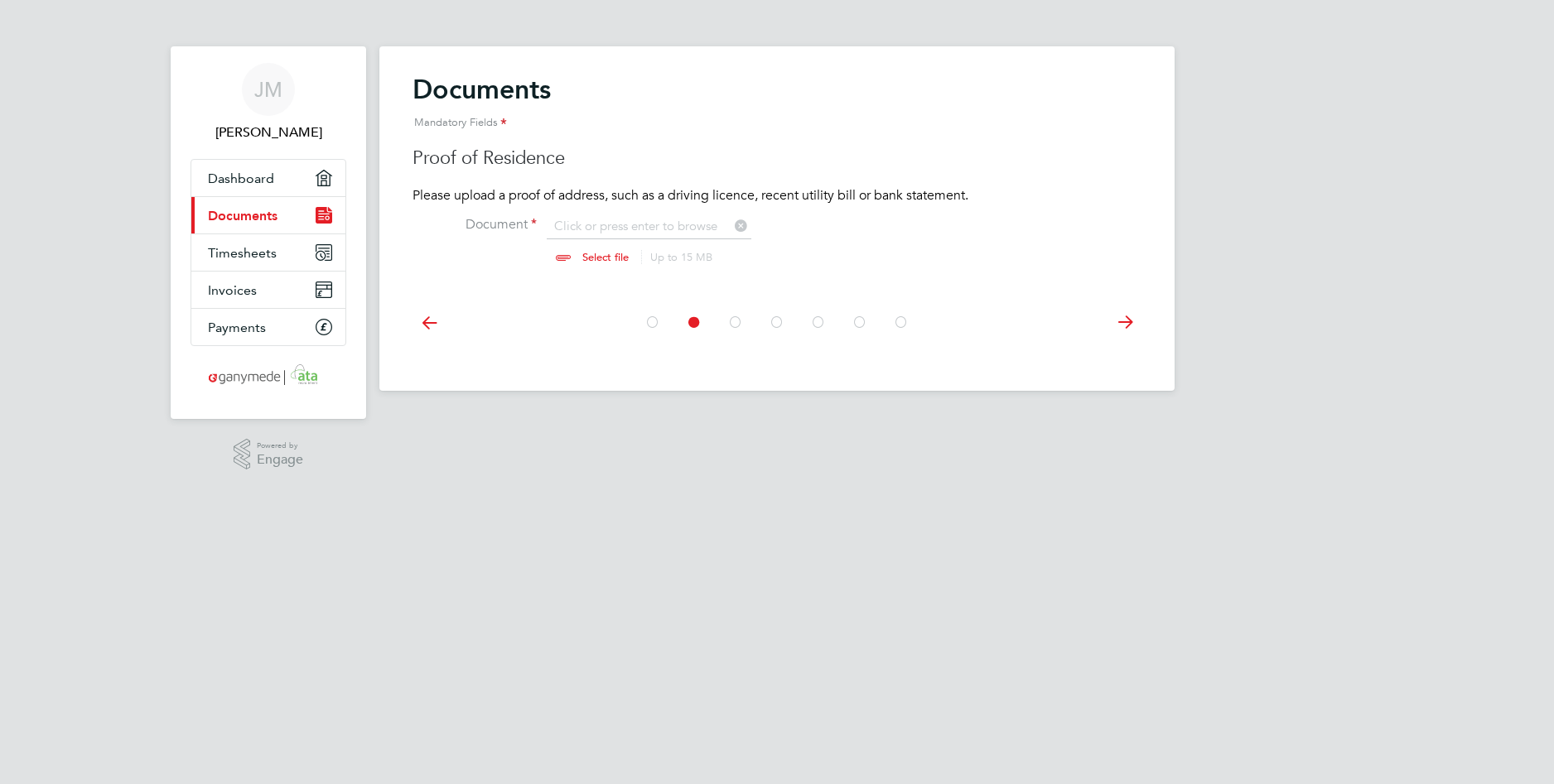
click at [582, 254] on input "file" at bounding box center [621, 242] width 260 height 50
click at [591, 252] on input "file" at bounding box center [621, 242] width 260 height 50
type input "C:\fakepath\POA 1.jpg"
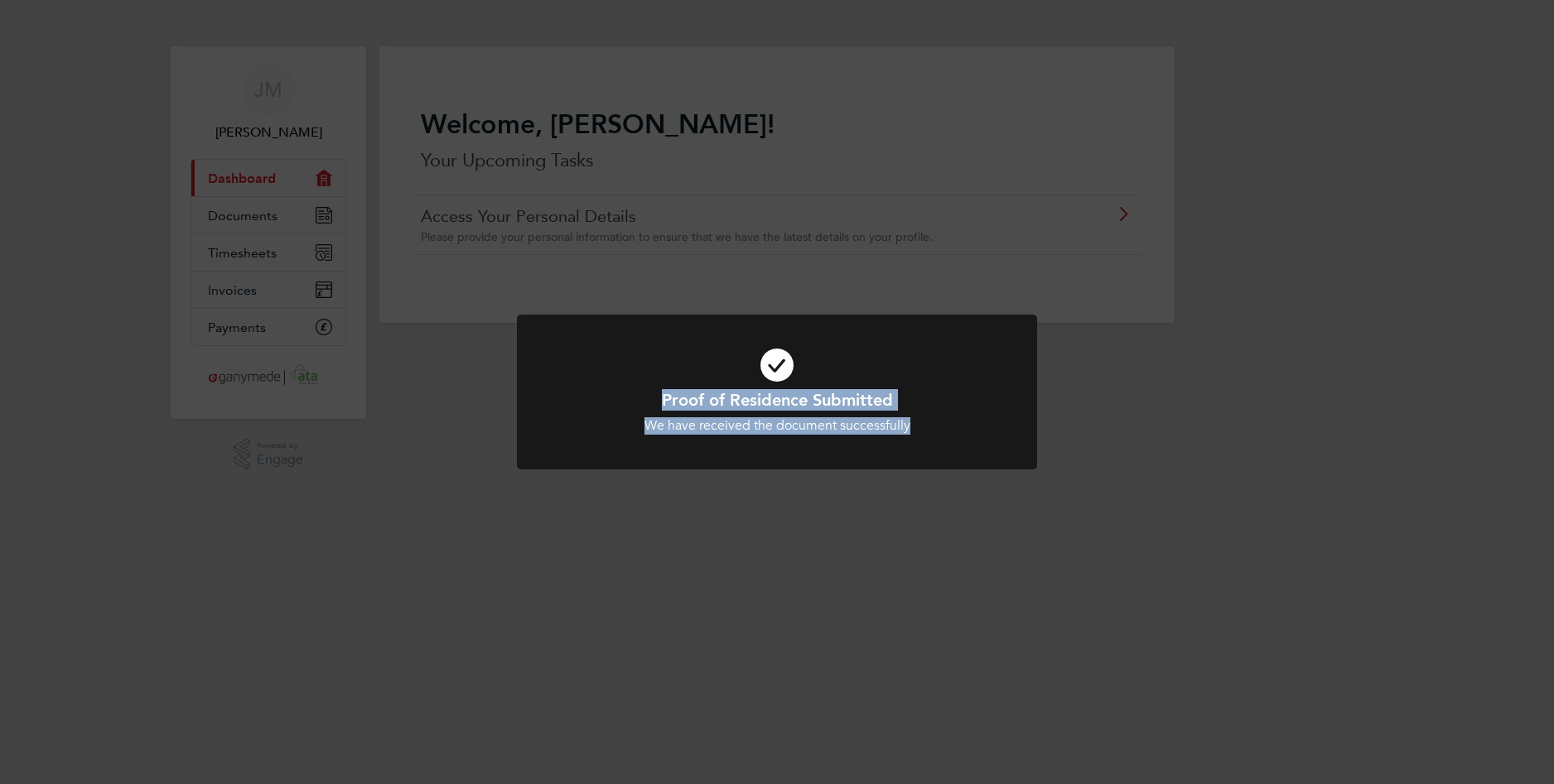
drag, startPoint x: 868, startPoint y: 449, endPoint x: 955, endPoint y: 538, distance: 124.5
click at [955, 538] on div "Proof of Residence Submitted We have received the document successfully Cancel …" at bounding box center [777, 392] width 1554 height 784
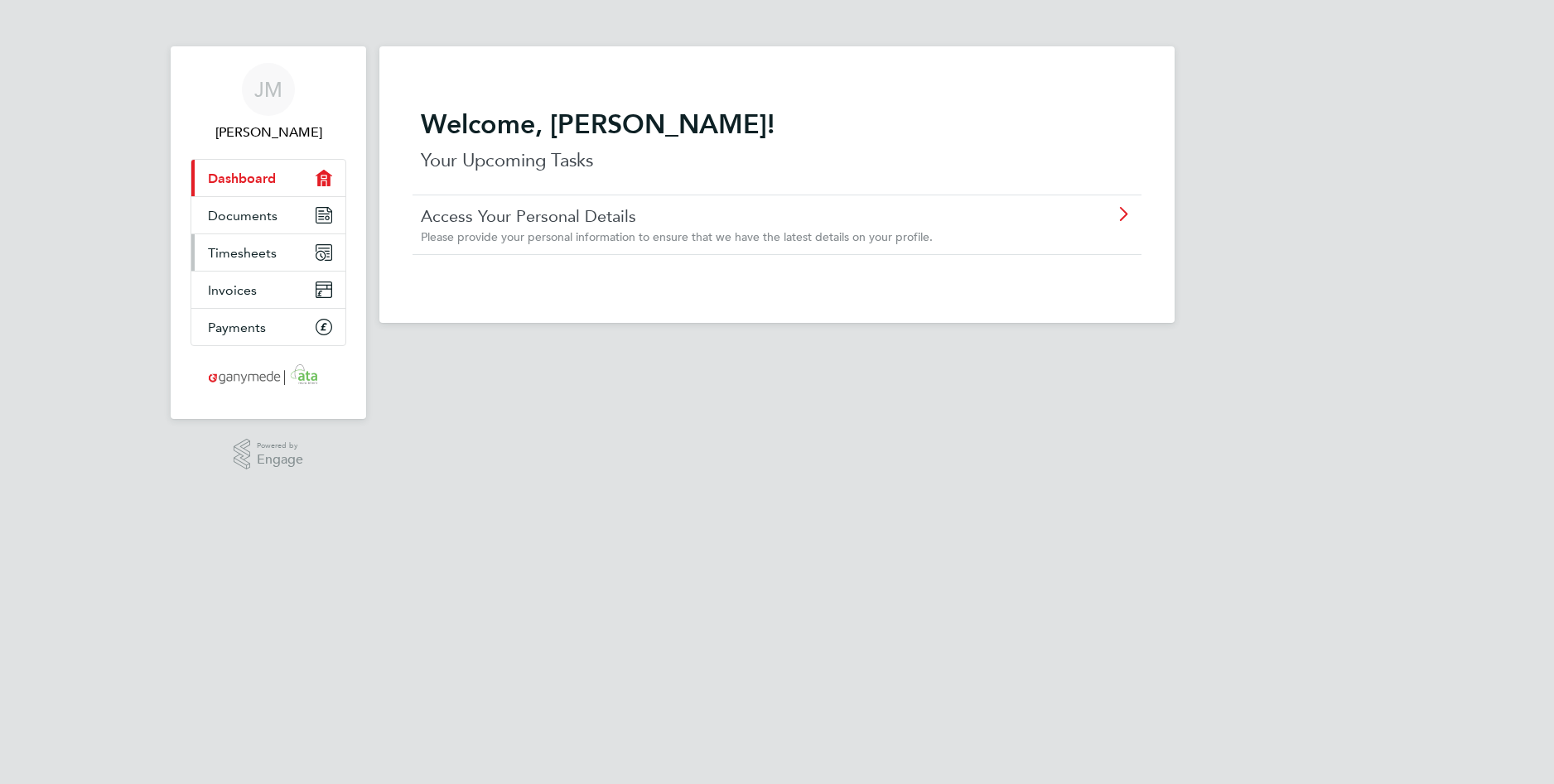
click at [248, 251] on span "Timesheets" at bounding box center [242, 253] width 68 height 16
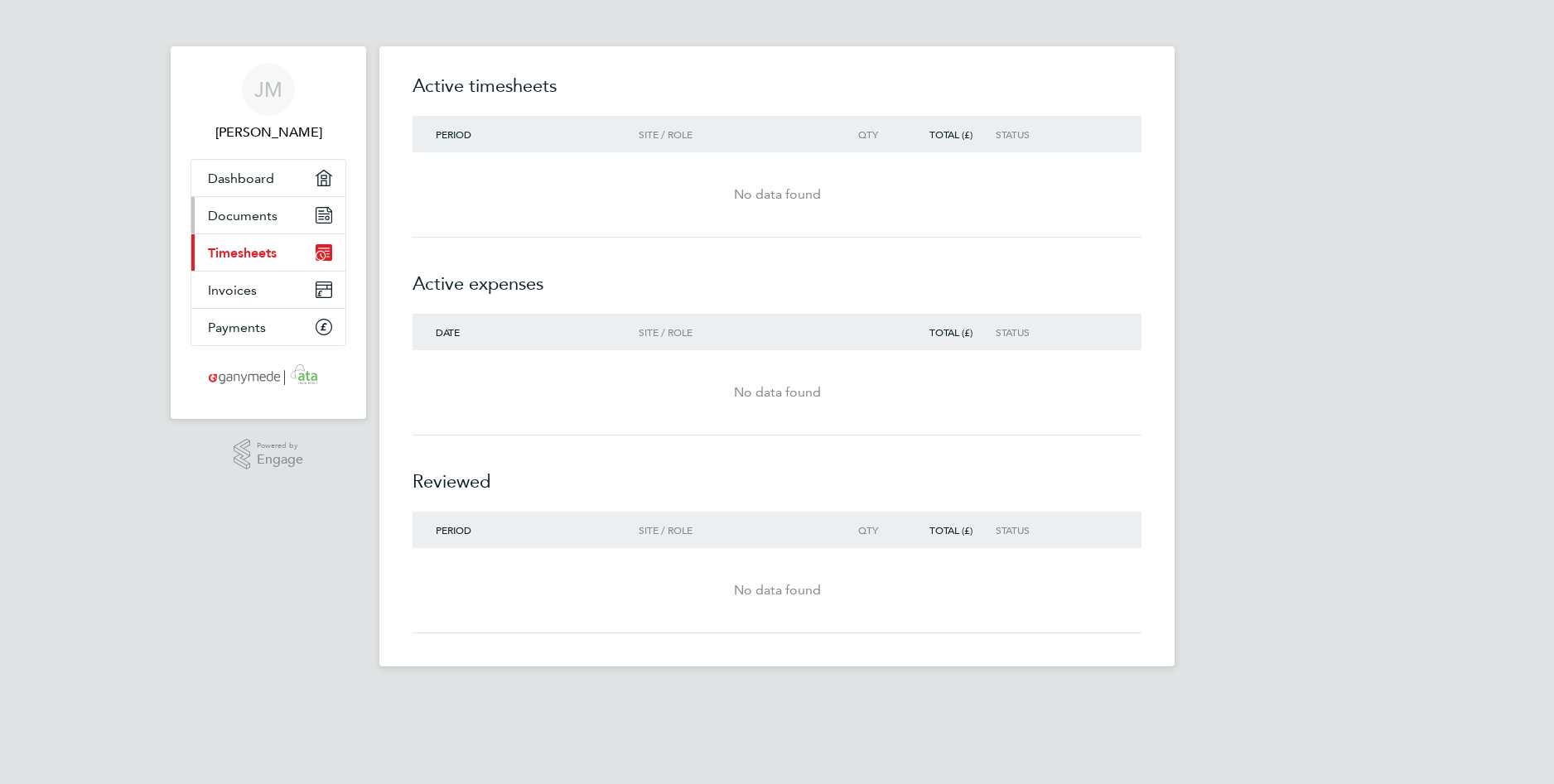
click at [244, 212] on span "Documents" at bounding box center [243, 215] width 69 height 16
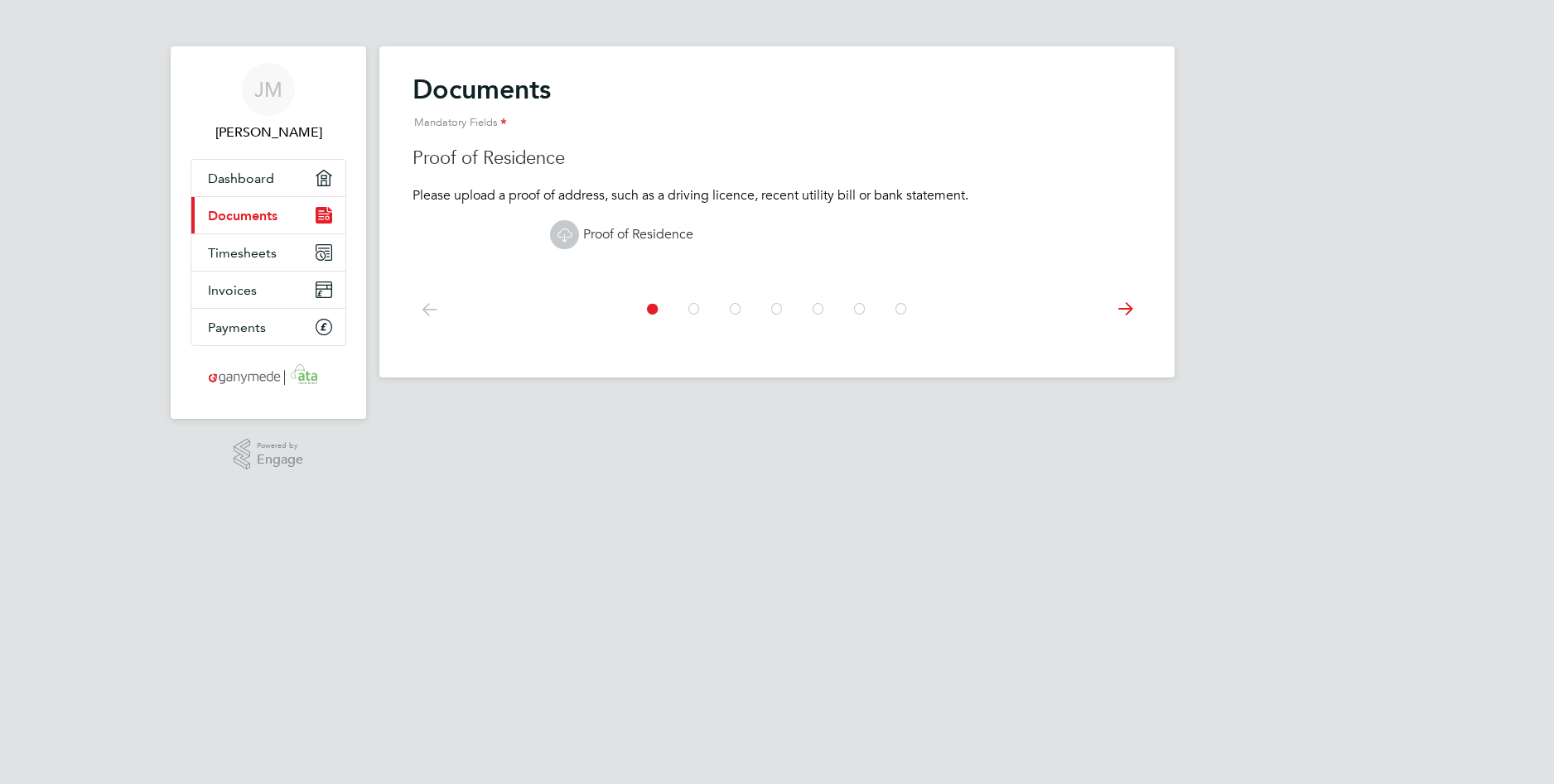
click at [1122, 311] on icon at bounding box center [1125, 309] width 33 height 37
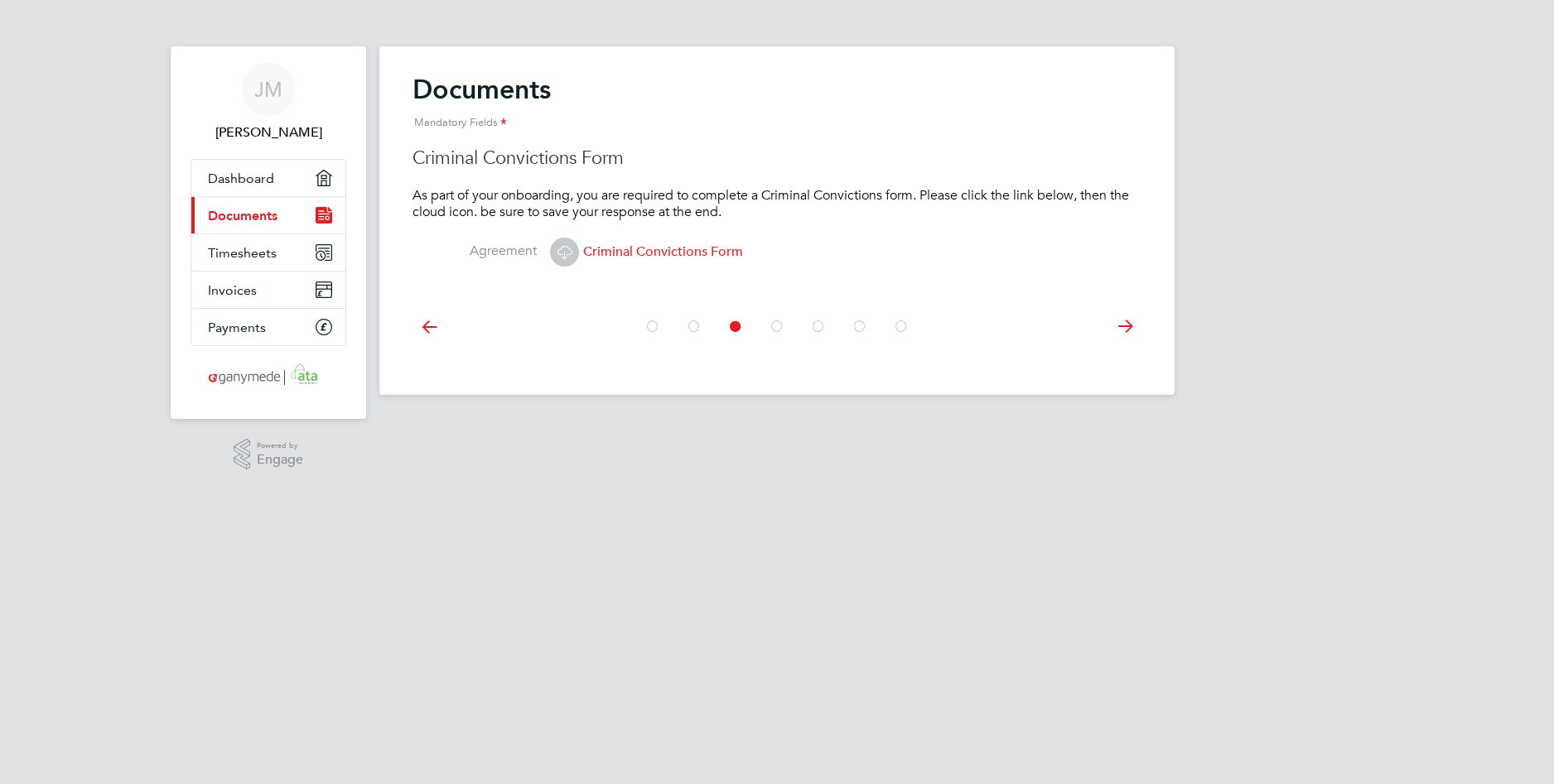
click at [1122, 311] on icon at bounding box center [1125, 327] width 33 height 37
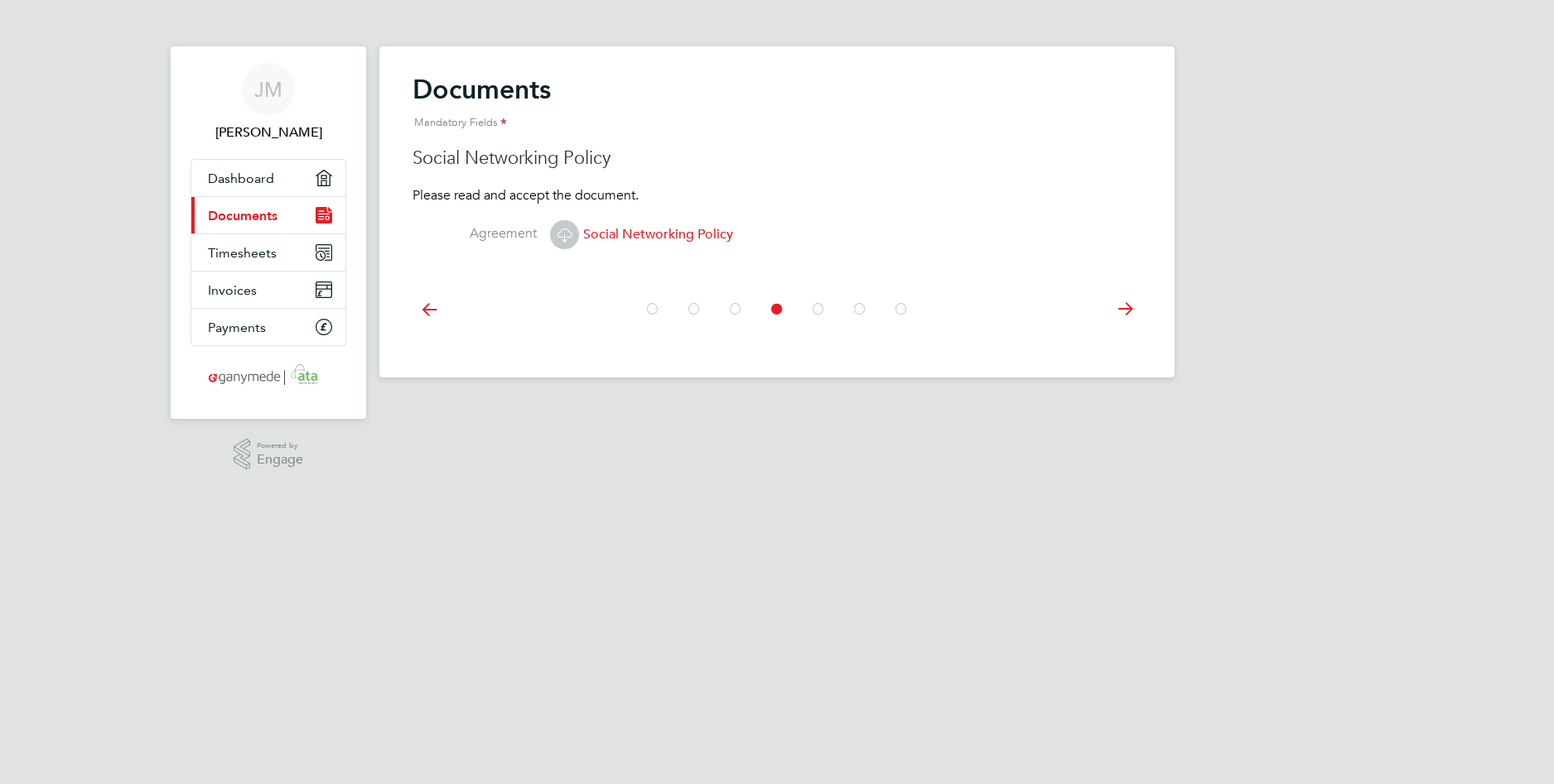
click at [1122, 311] on icon at bounding box center [1125, 309] width 33 height 37
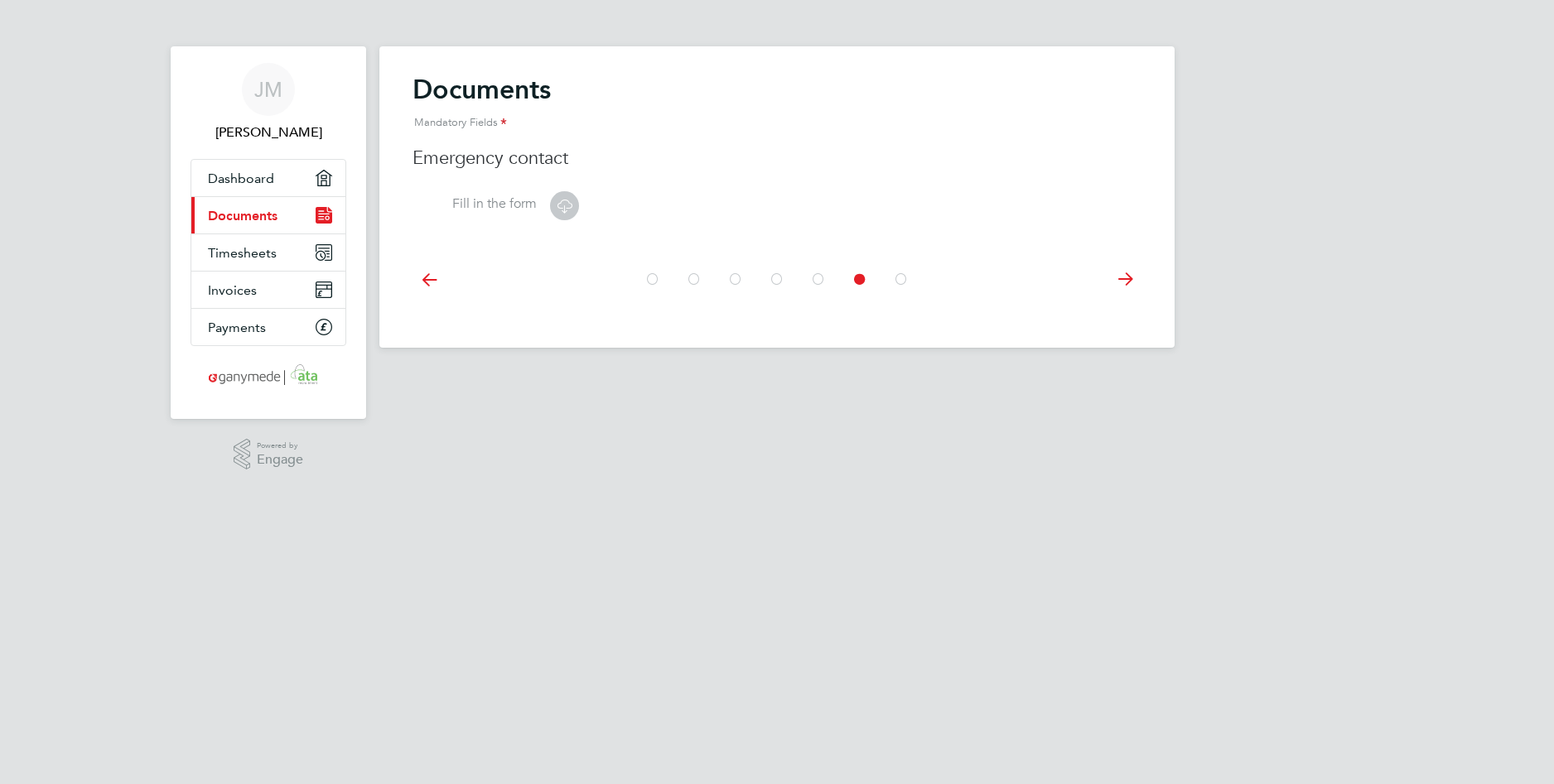
click at [1122, 311] on div at bounding box center [777, 277] width 729 height 74
click at [1122, 277] on icon at bounding box center [1125, 280] width 33 height 37
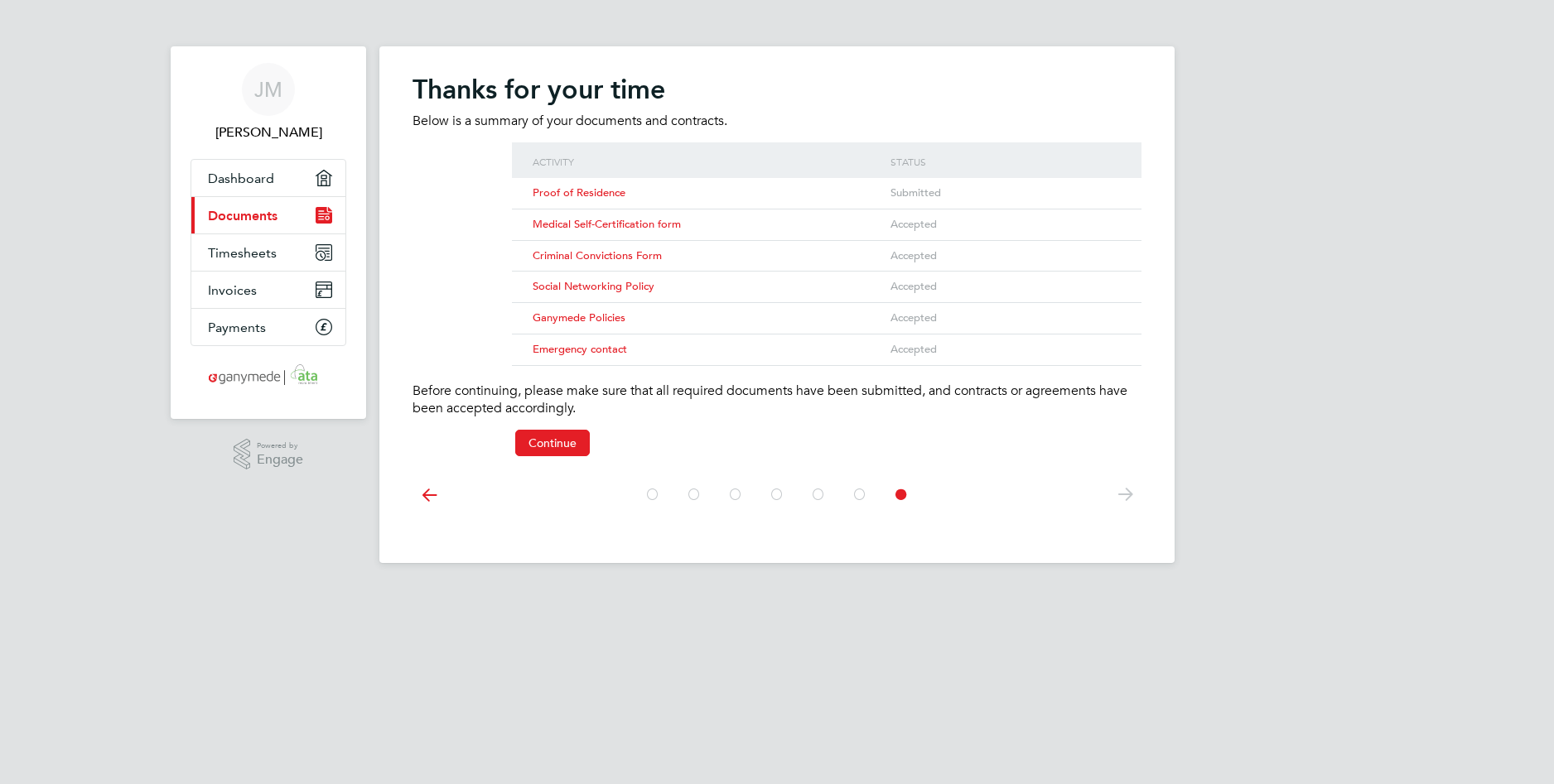
drag, startPoint x: 566, startPoint y: 431, endPoint x: 807, endPoint y: 187, distance: 343.0
click at [807, 187] on at-step "Thanks for your time Below is a summary of your documents and contracts. Activi…" at bounding box center [777, 264] width 729 height 384
click at [595, 191] on span "Proof of Residence" at bounding box center [579, 193] width 93 height 14
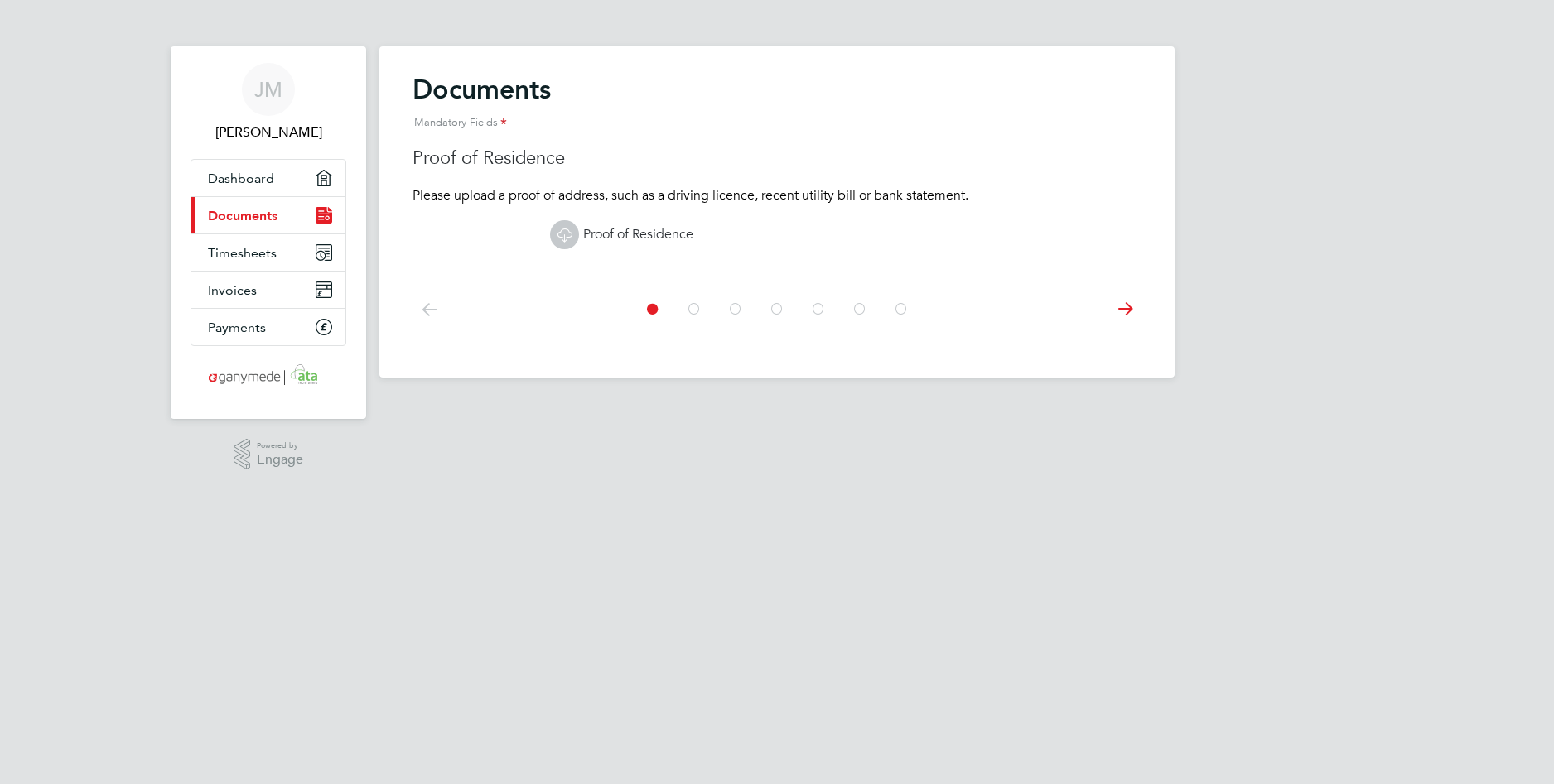
click at [559, 231] on icon at bounding box center [564, 235] width 21 height 21
click at [633, 404] on html "[PERSON_NAME] Applications: Dashboard Current page: Documents Timesheets Invoic…" at bounding box center [777, 202] width 1554 height 404
click at [1126, 302] on icon at bounding box center [1125, 309] width 33 height 37
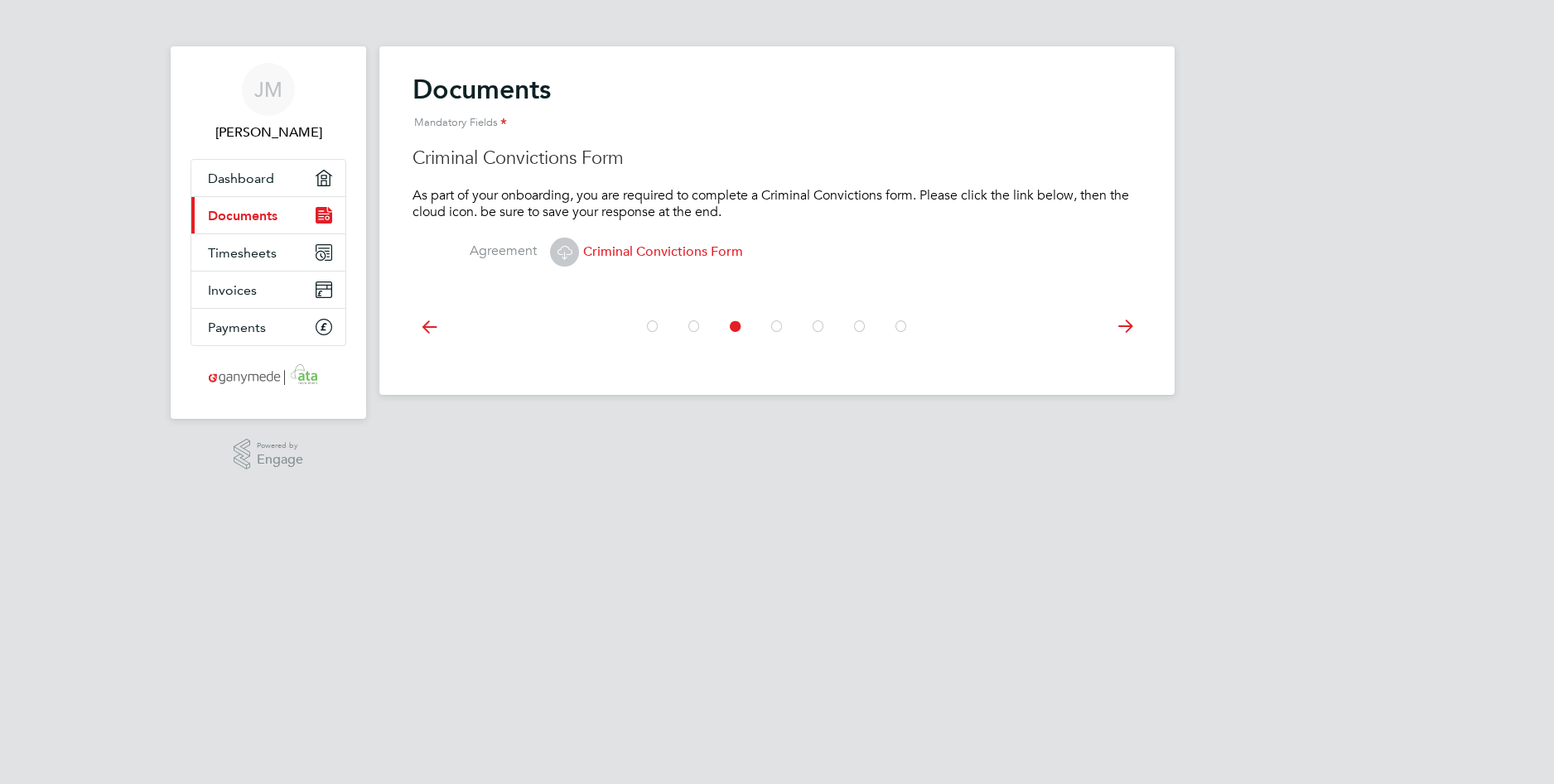
click at [1126, 302] on div at bounding box center [777, 324] width 729 height 74
drag, startPoint x: 1126, startPoint y: 302, endPoint x: 1119, endPoint y: 329, distance: 27.9
click at [1119, 329] on icon at bounding box center [1125, 327] width 33 height 37
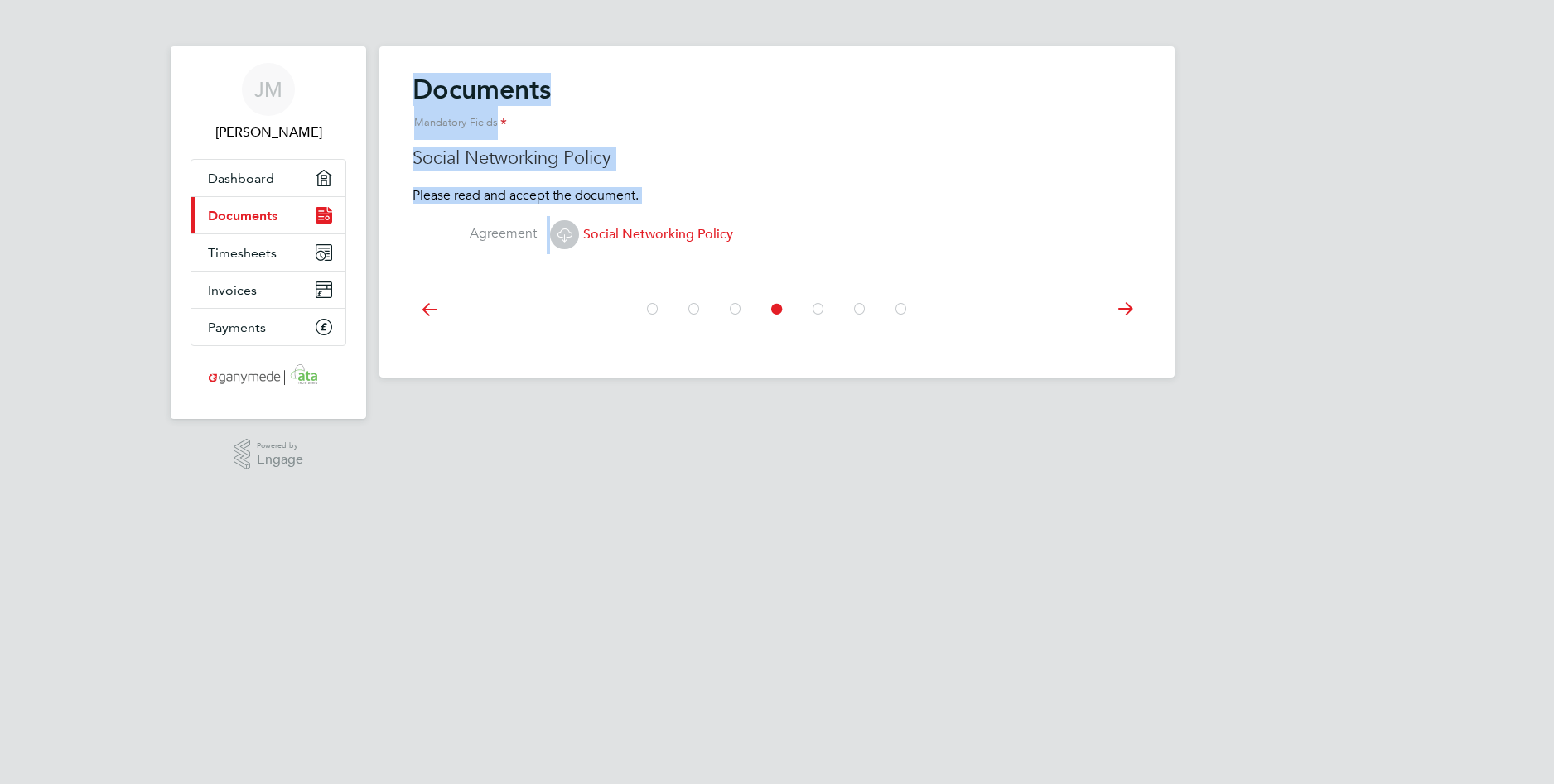
click at [1119, 329] on div at bounding box center [777, 308] width 729 height 74
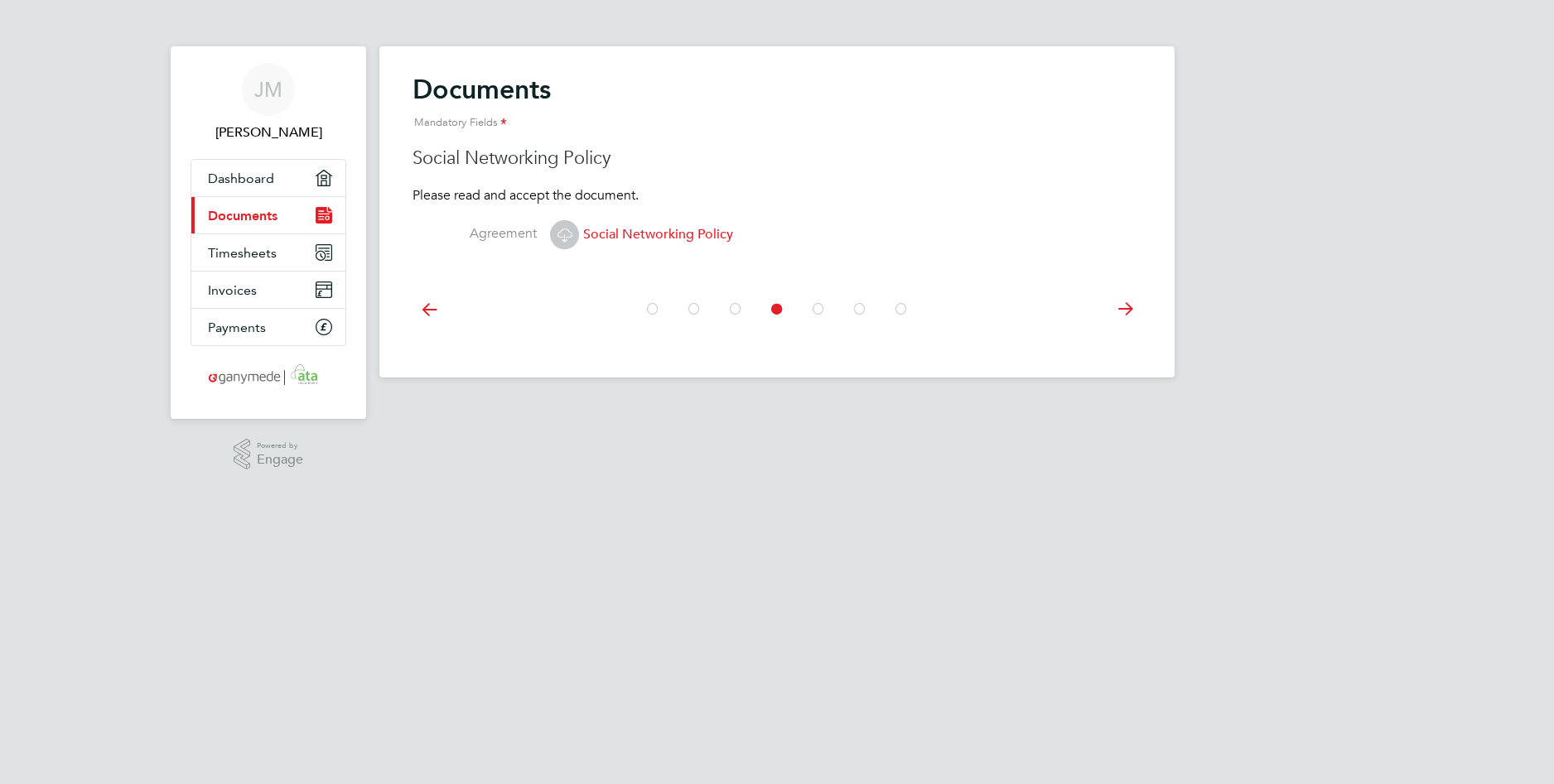
click at [1123, 312] on icon at bounding box center [1125, 309] width 33 height 37
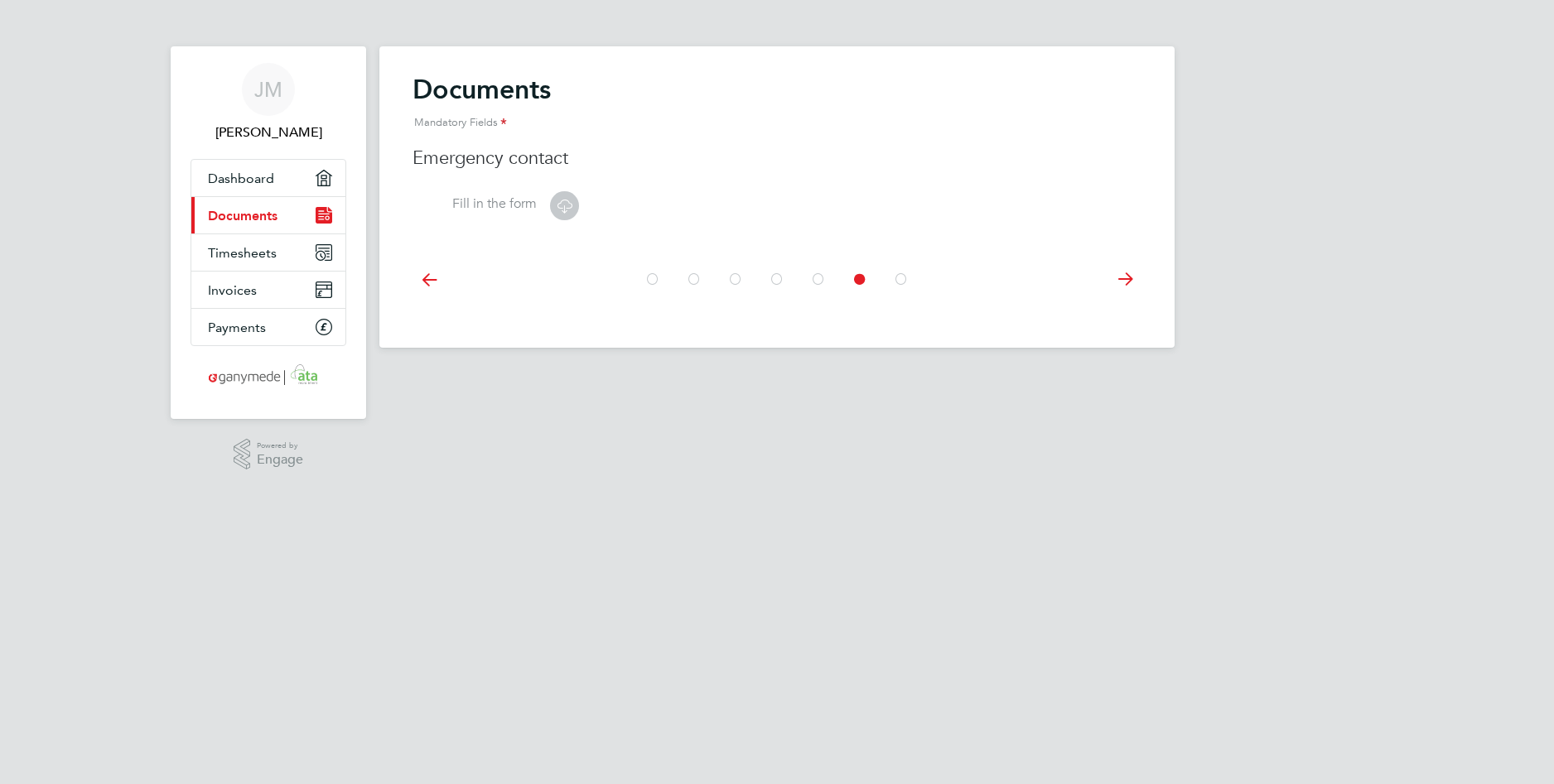
click at [1123, 312] on div at bounding box center [777, 277] width 729 height 74
click at [1131, 279] on icon at bounding box center [1125, 280] width 33 height 37
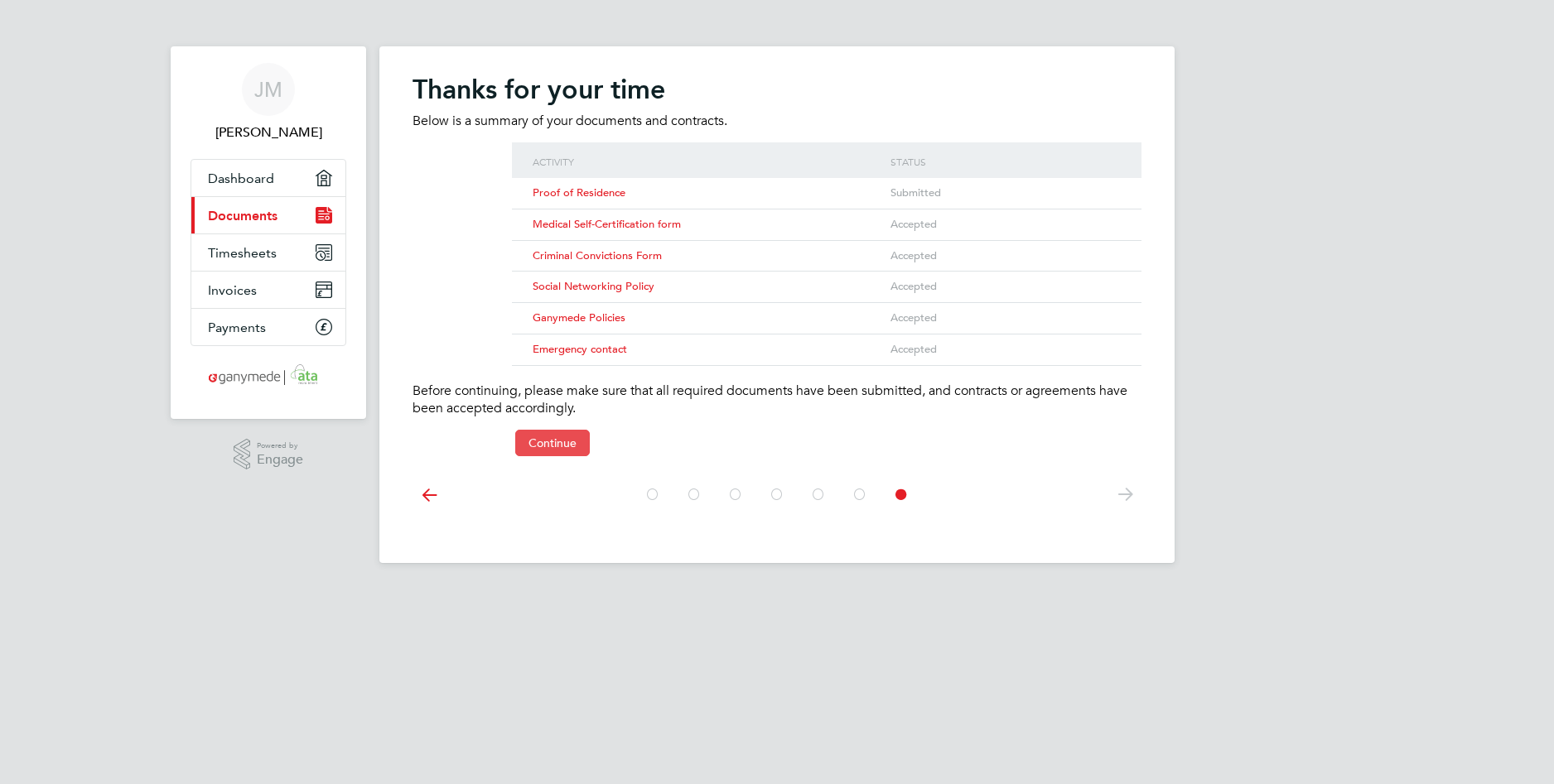
click at [569, 438] on button "Continue" at bounding box center [553, 443] width 74 height 26
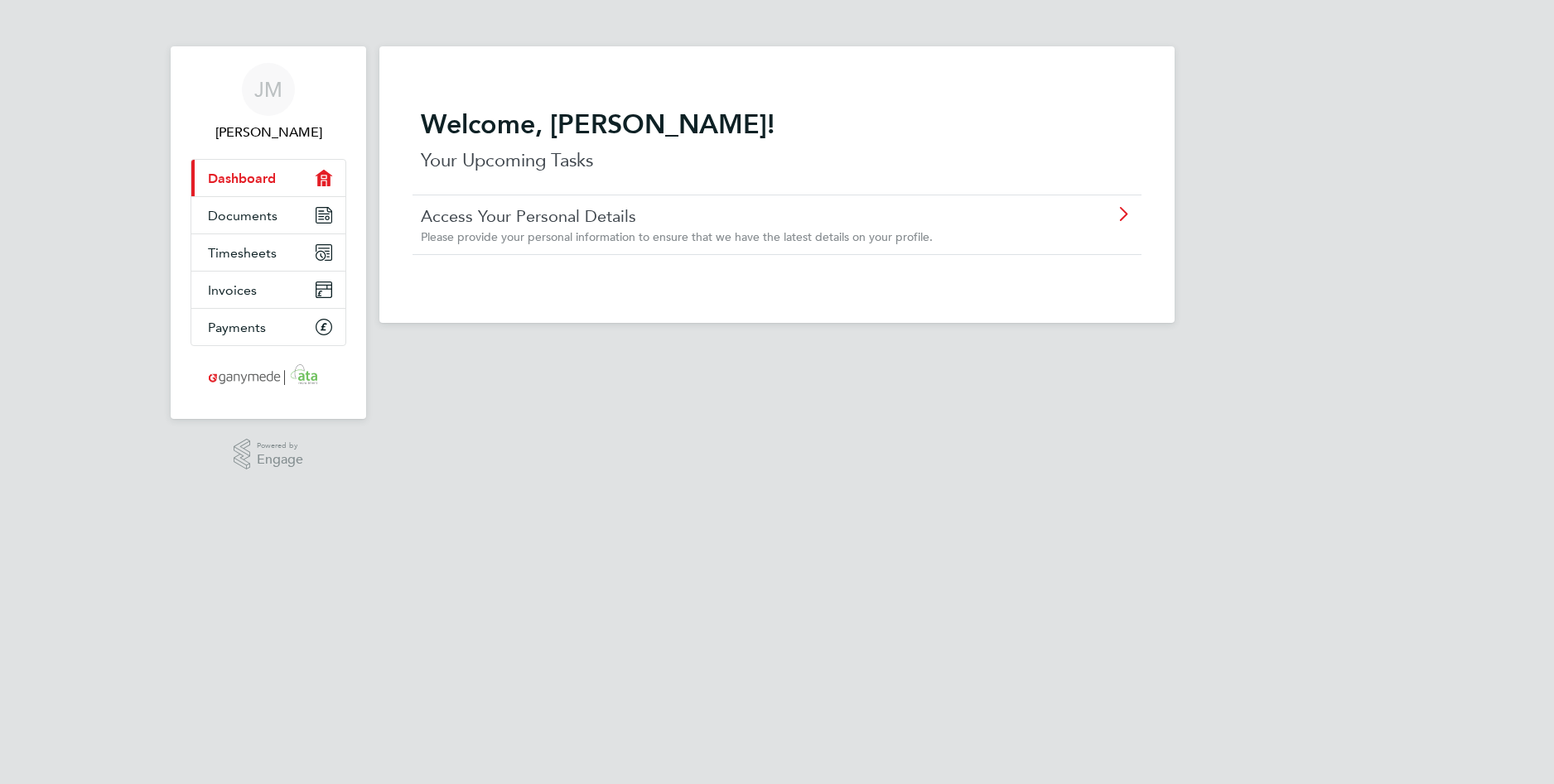
click at [705, 219] on link "Access Your Personal Details" at bounding box center [730, 215] width 619 height 21
click at [269, 215] on span "Documents" at bounding box center [243, 215] width 69 height 16
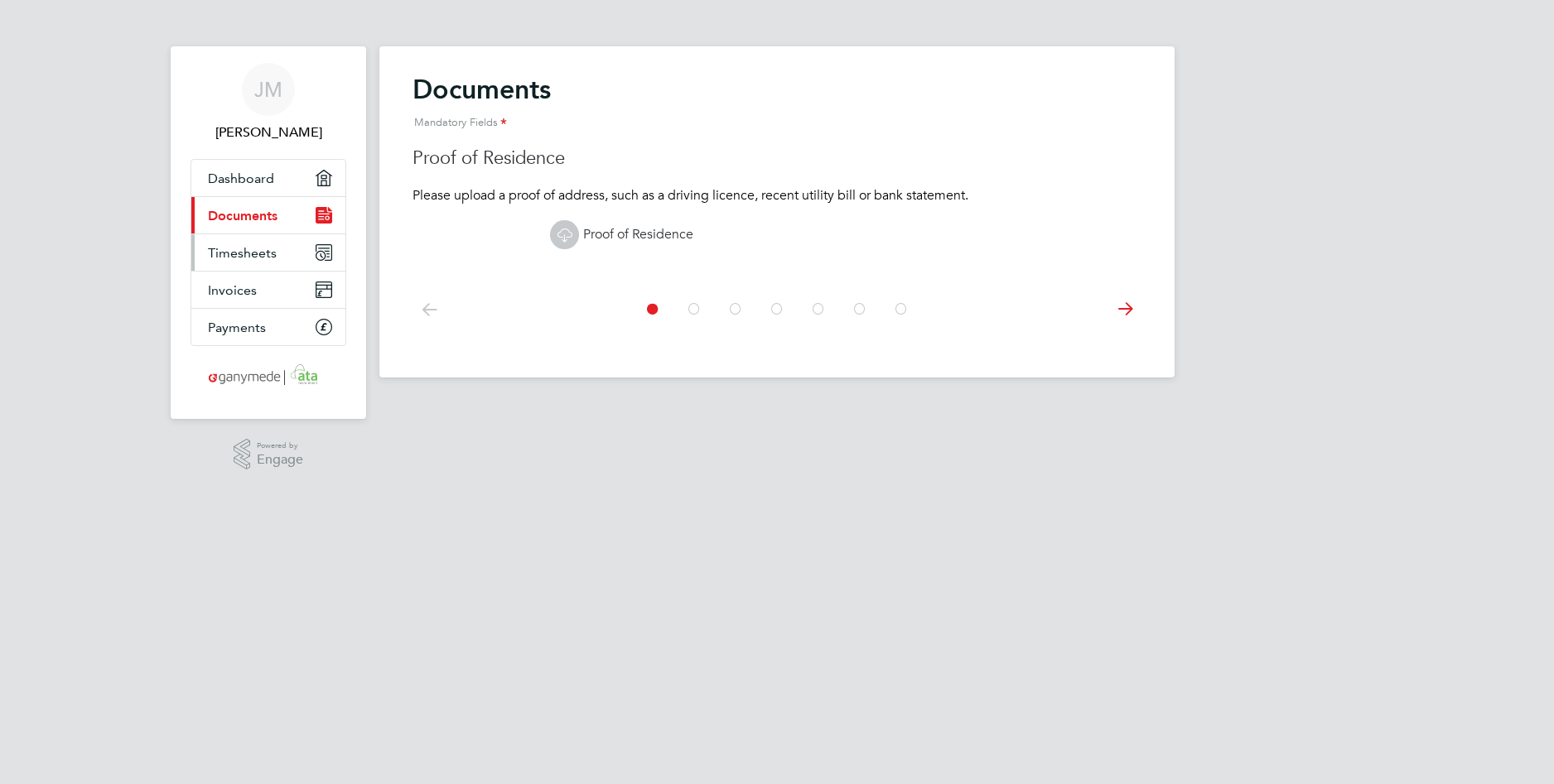
click at [270, 249] on span "Timesheets" at bounding box center [242, 253] width 68 height 16
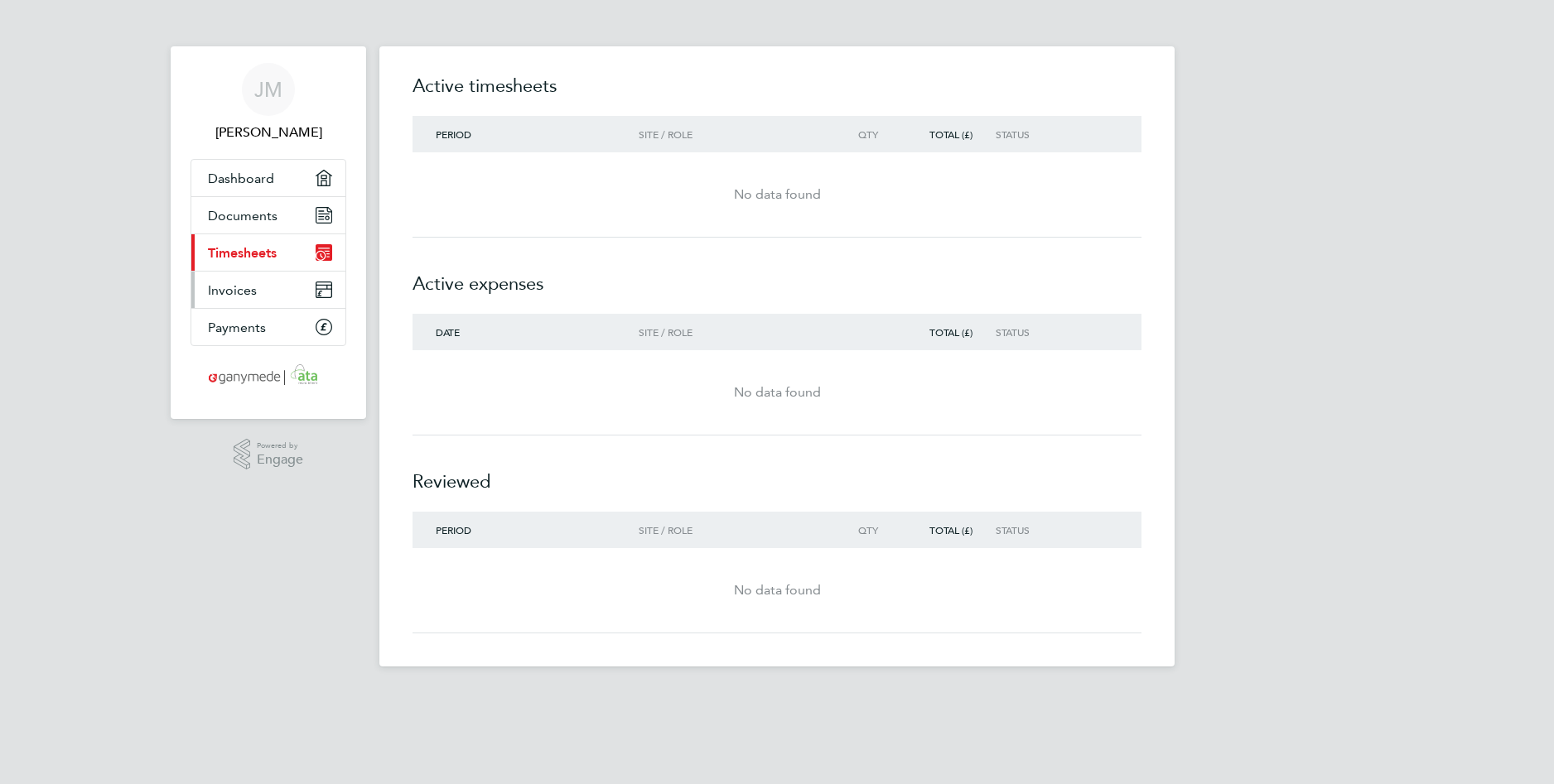
click at [268, 286] on link "Invoices" at bounding box center [268, 290] width 154 height 36
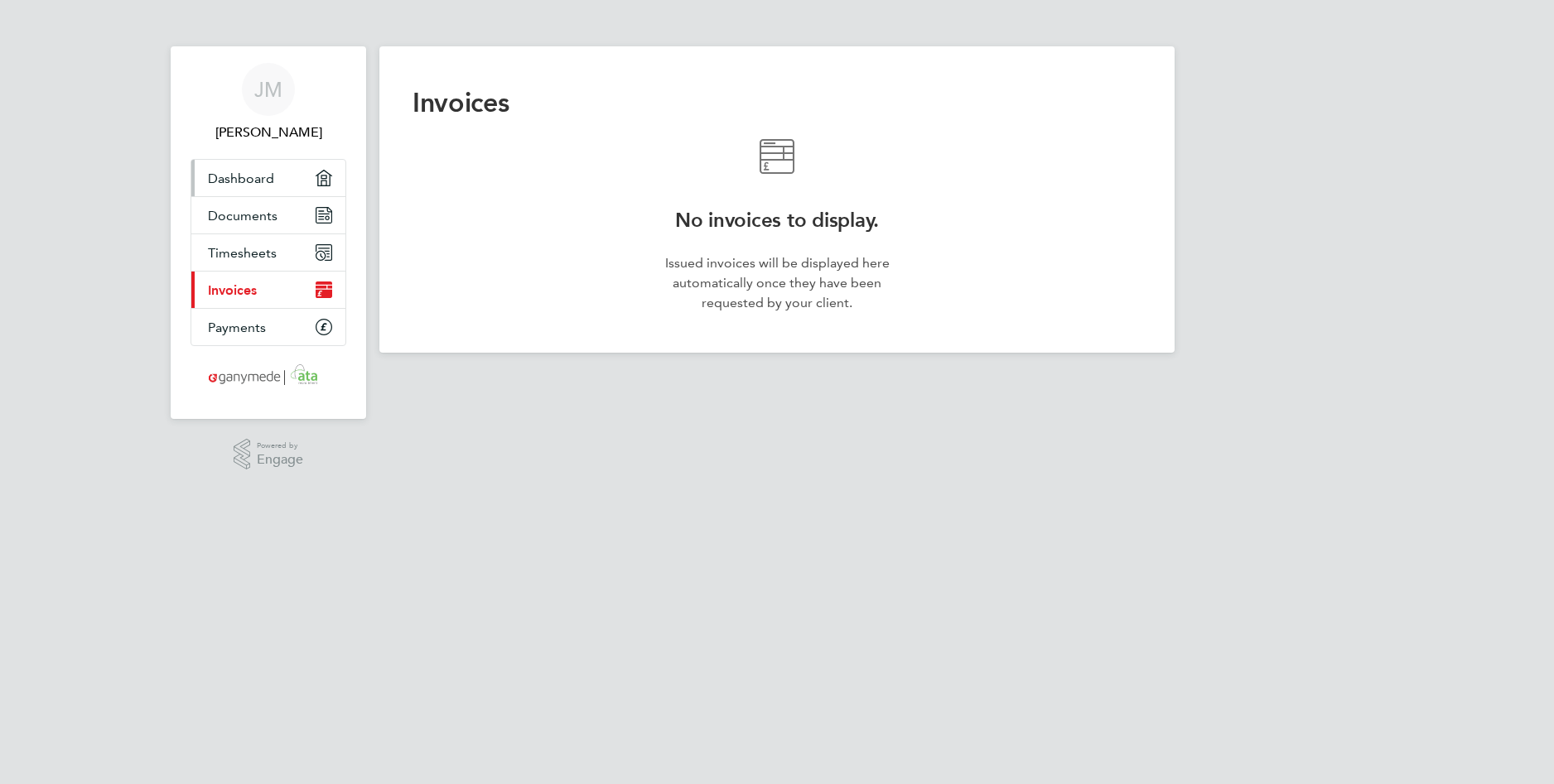
click at [262, 177] on span "Dashboard" at bounding box center [241, 178] width 66 height 16
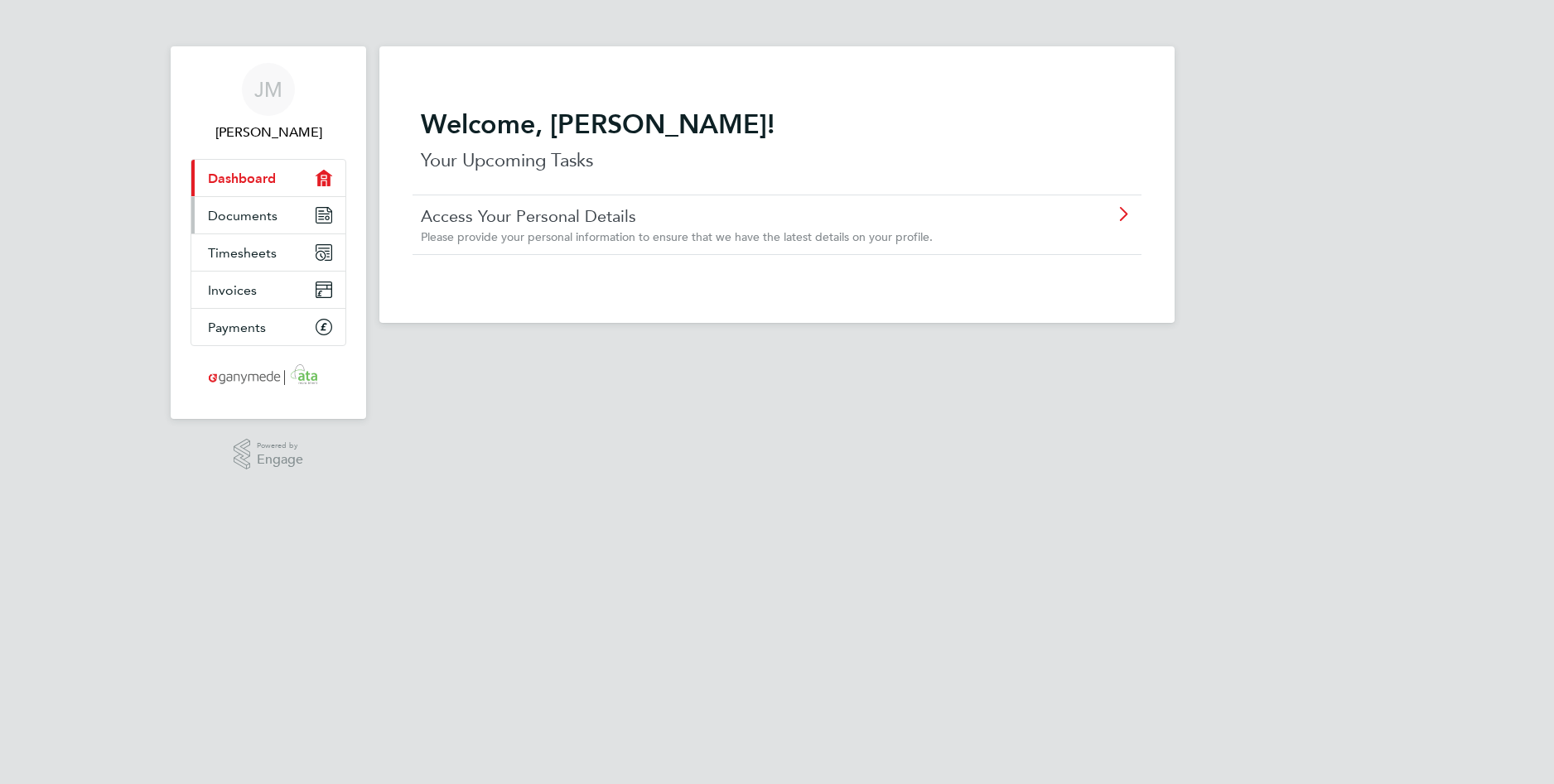
click at [275, 216] on span "Documents" at bounding box center [243, 215] width 69 height 16
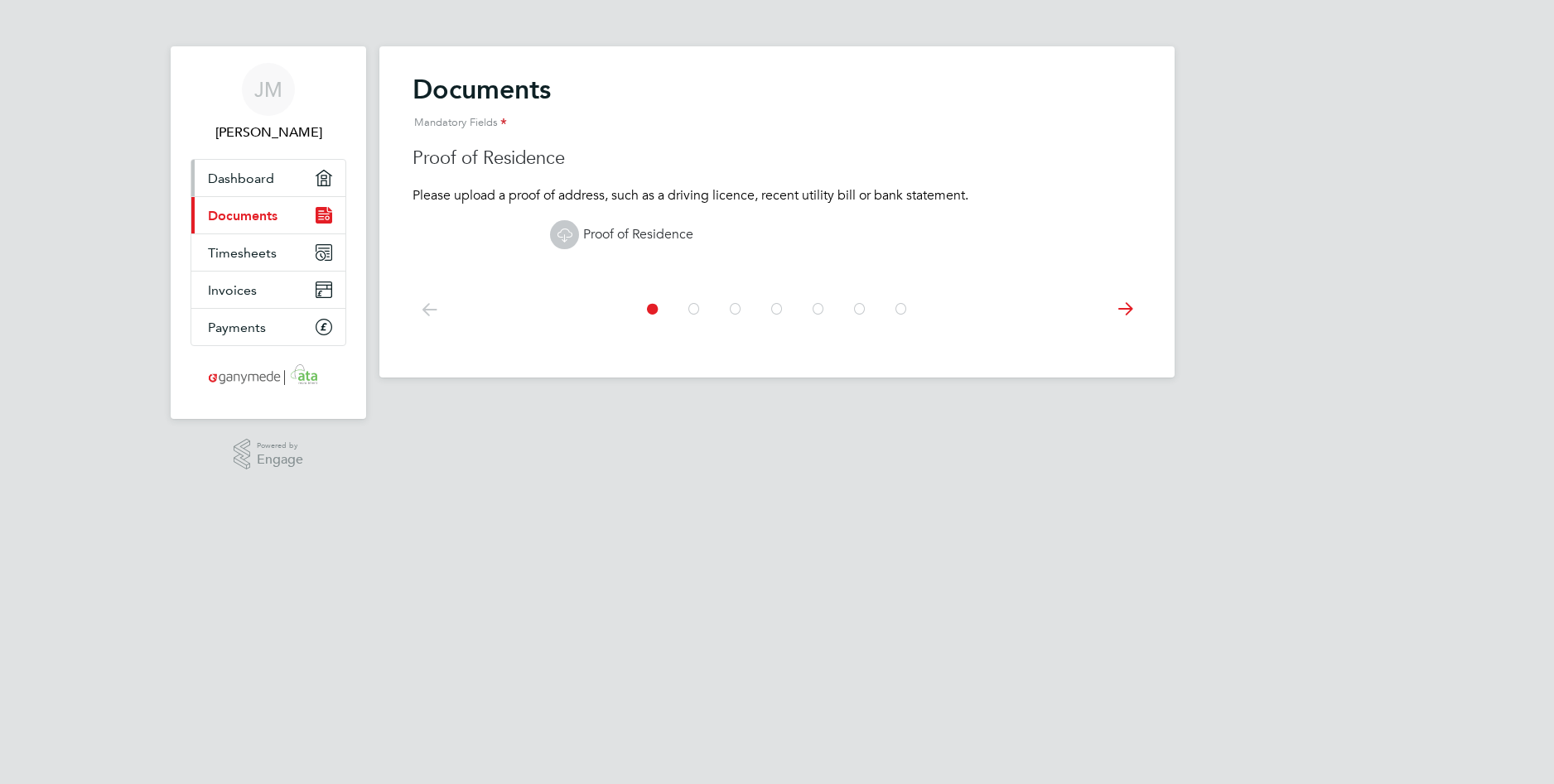
click at [266, 172] on span "Dashboard" at bounding box center [241, 178] width 66 height 16
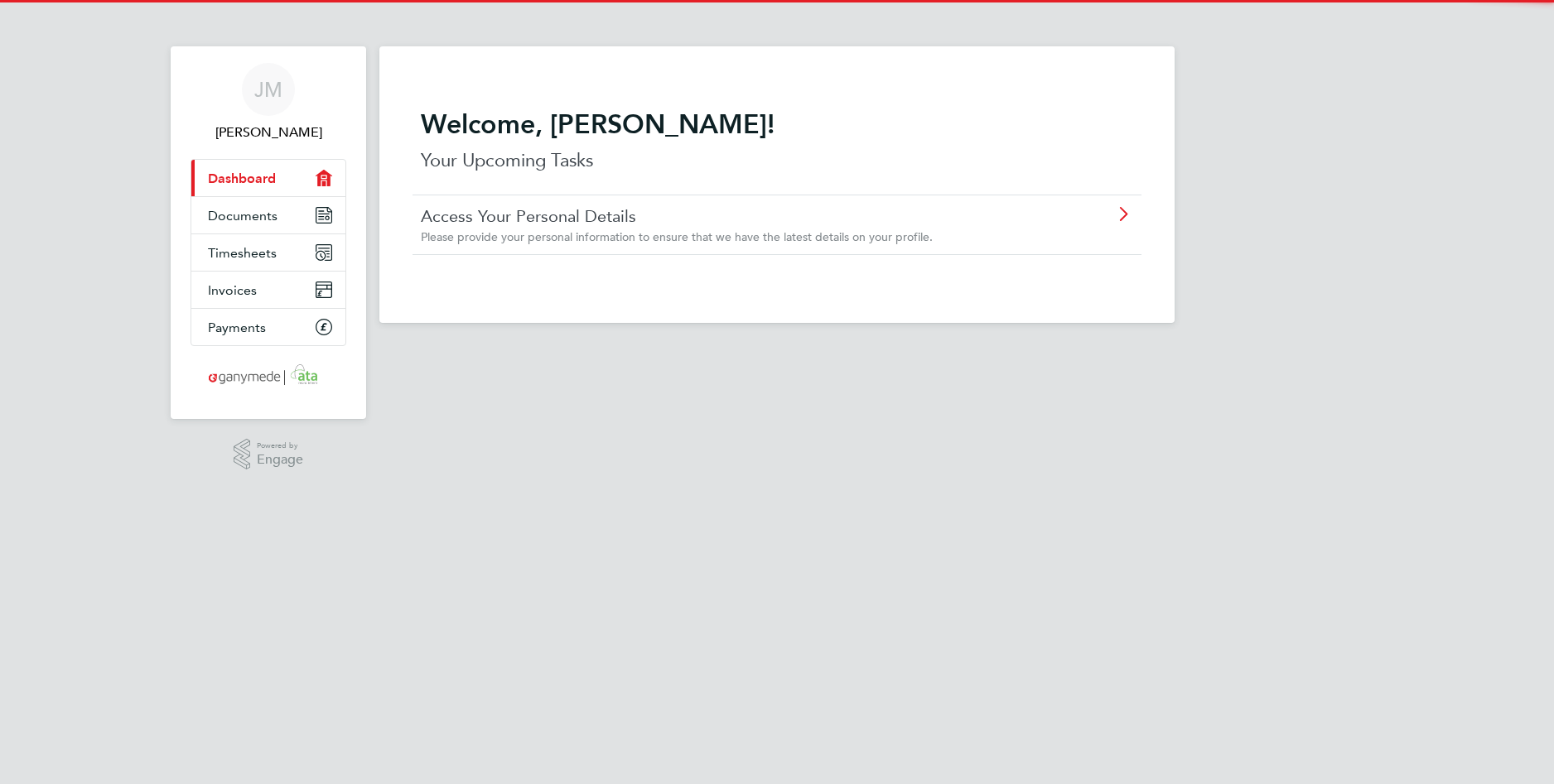
click at [570, 228] on div "Access Your Personal Details Please provide your personal information to ensure…" at bounding box center [734, 225] width 627 height 39
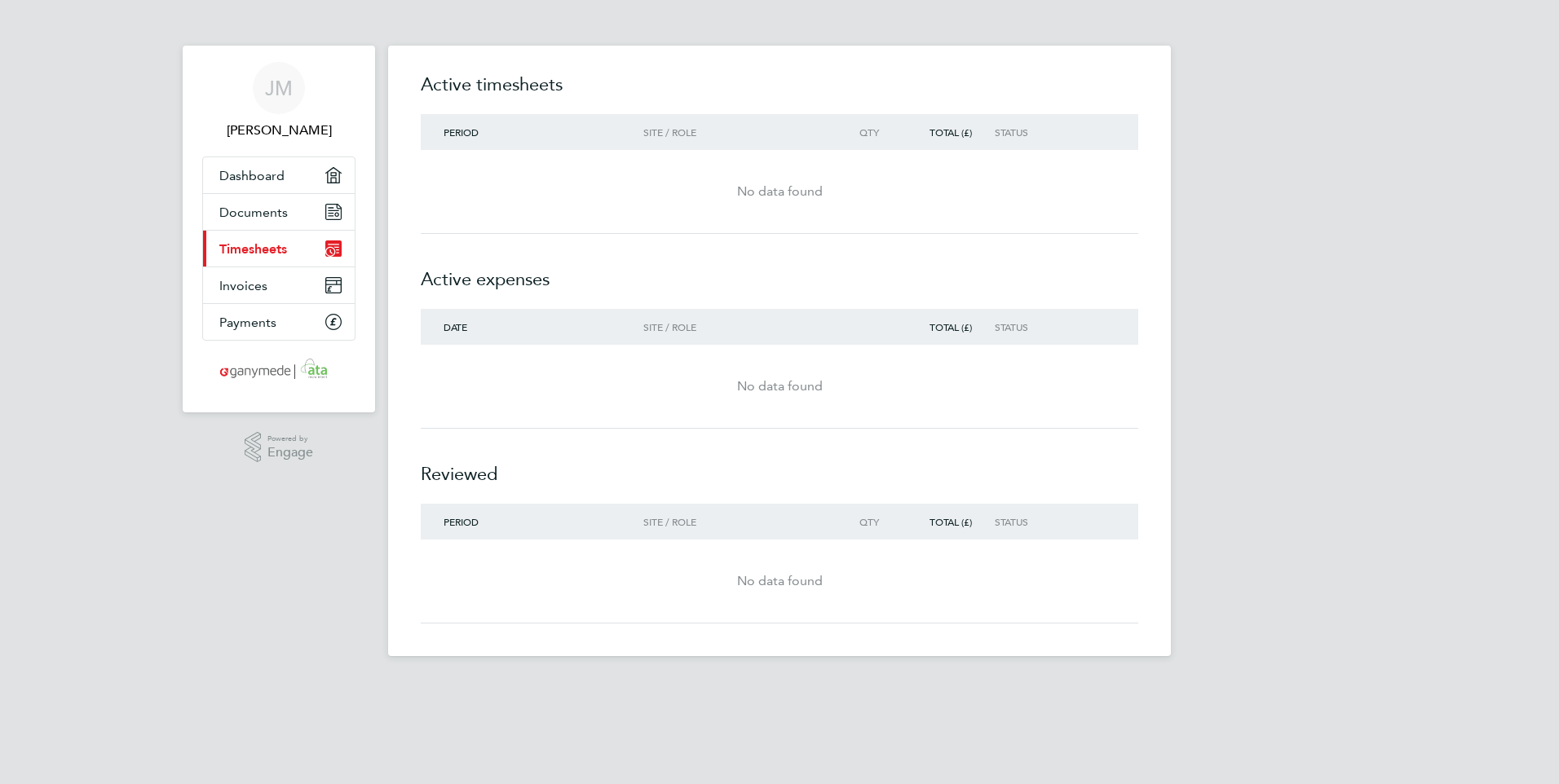
click at [792, 192] on div "No data found" at bounding box center [779, 192] width 718 height 20
drag, startPoint x: 0, startPoint y: 0, endPoint x: 683, endPoint y: 161, distance: 701.7
click at [683, 161] on div "No data found" at bounding box center [779, 191] width 718 height 84
click at [499, 134] on div "Period" at bounding box center [532, 132] width 223 height 12
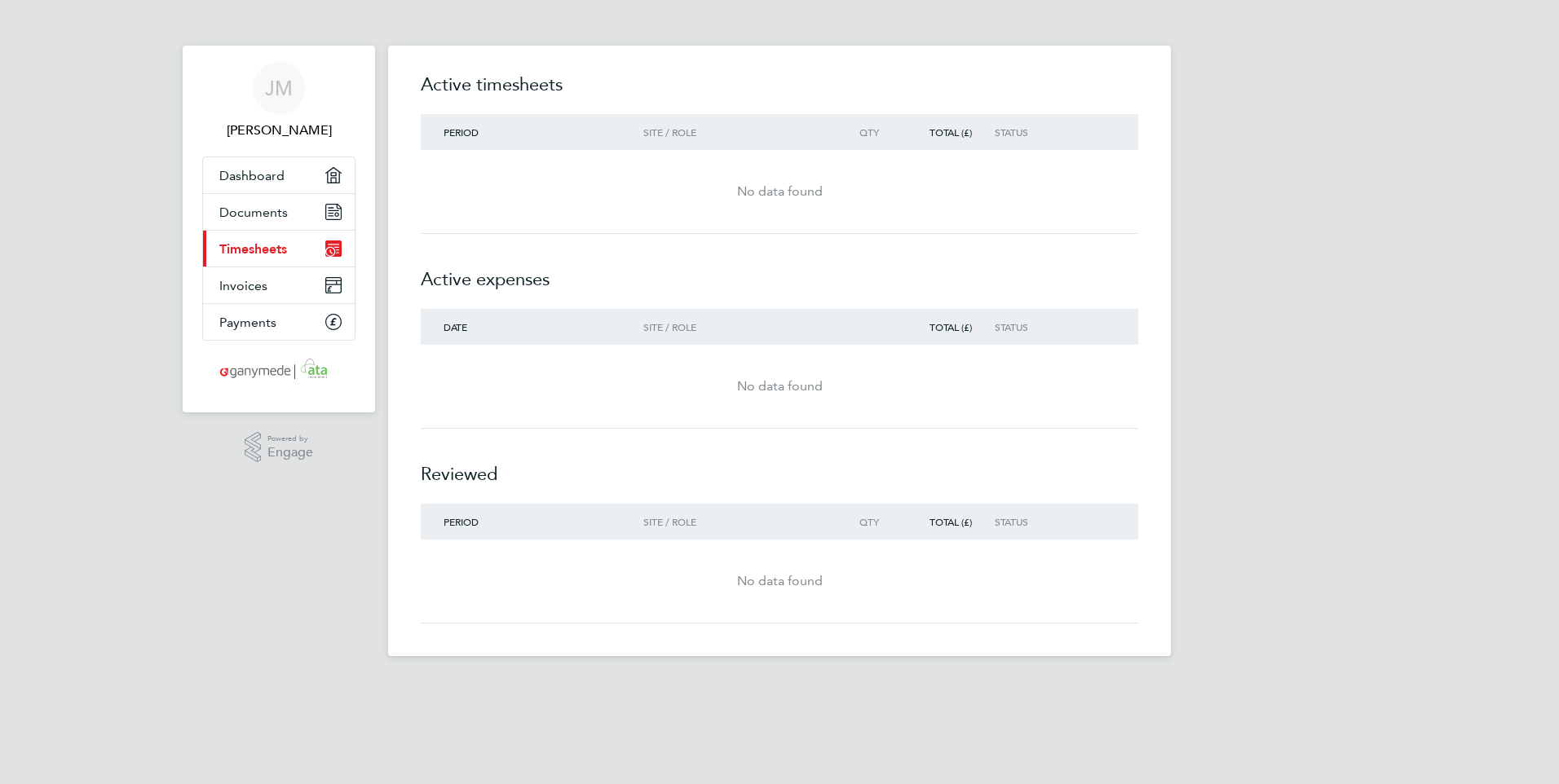
click at [499, 134] on div "Period" at bounding box center [532, 132] width 223 height 12
click at [851, 133] on div "Qty" at bounding box center [866, 132] width 72 height 12
